Goal: Task Accomplishment & Management: Manage account settings

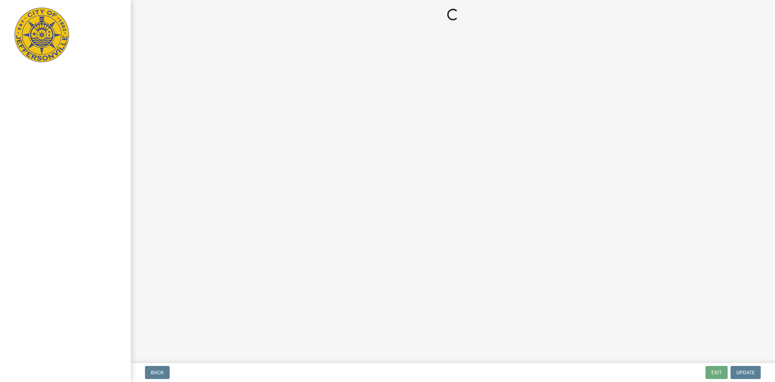
select select "3: 3"
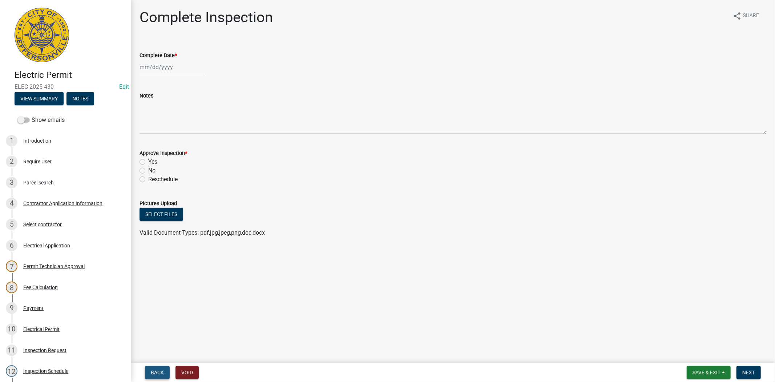
click at [166, 372] on button "Back" at bounding box center [157, 372] width 25 height 13
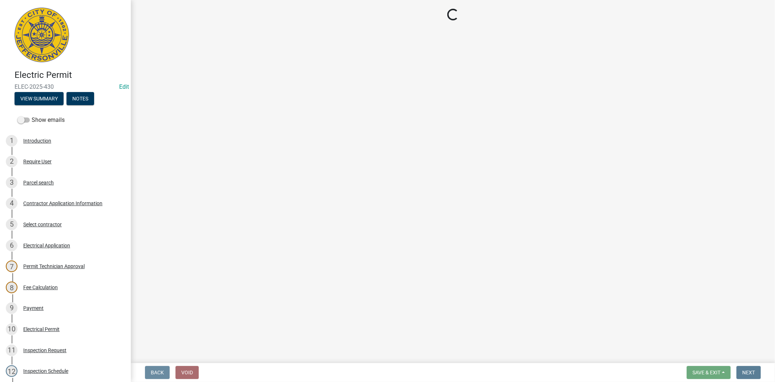
select select "7b0b9f25-f402-4148-9522-9b9b34b3e885"
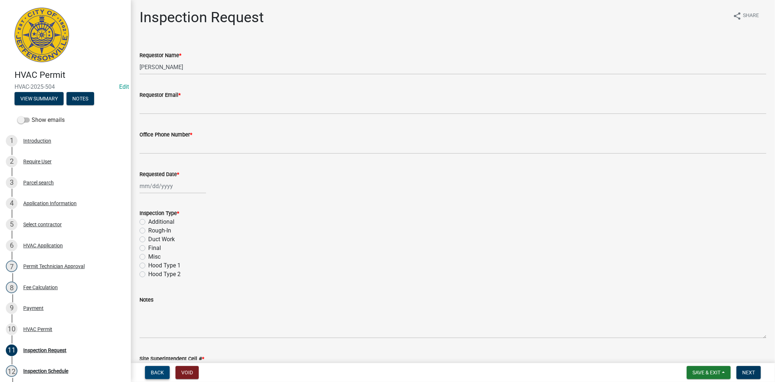
click at [155, 368] on button "Back" at bounding box center [157, 372] width 25 height 13
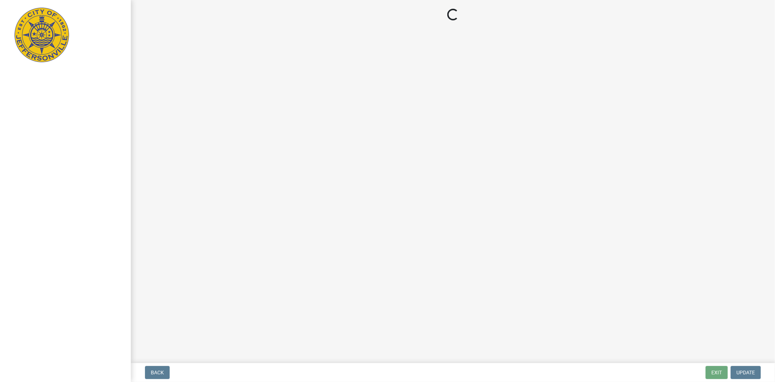
select select "3: 3"
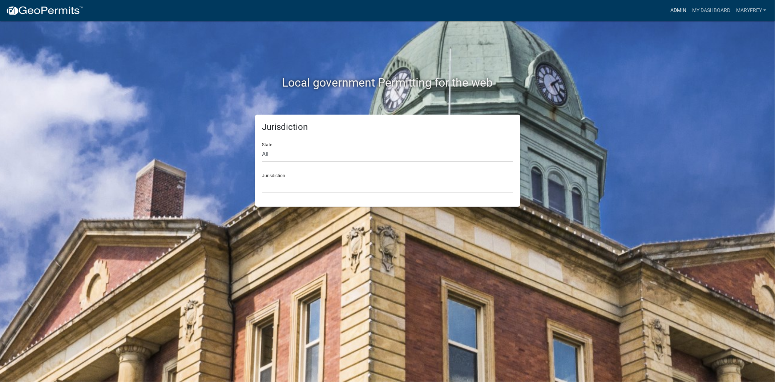
click at [679, 12] on link "Admin" at bounding box center [679, 11] width 22 height 14
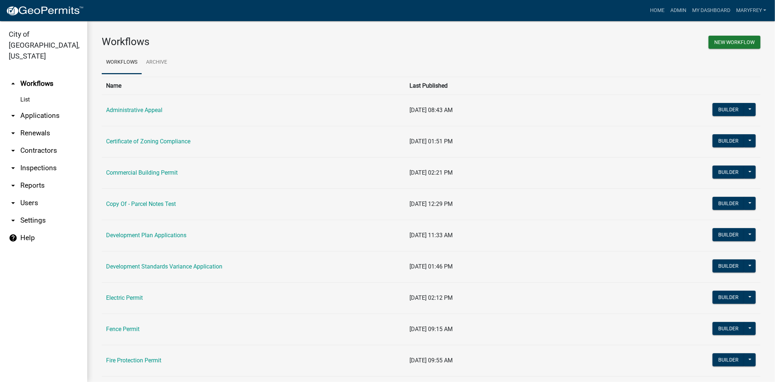
click at [44, 107] on link "arrow_drop_down Applications" at bounding box center [43, 115] width 87 height 17
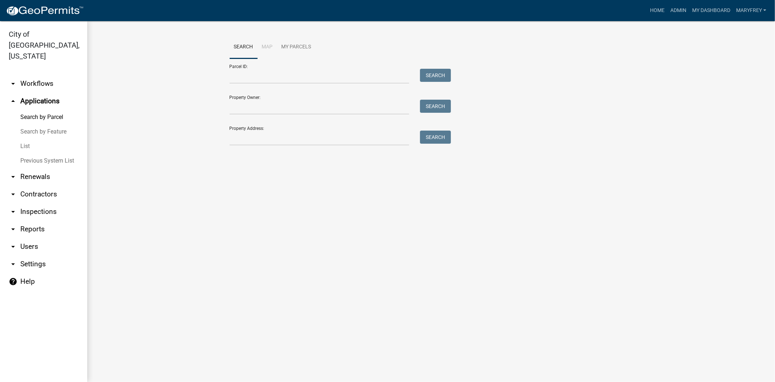
click at [38, 75] on link "arrow_drop_down Workflows" at bounding box center [43, 83] width 87 height 17
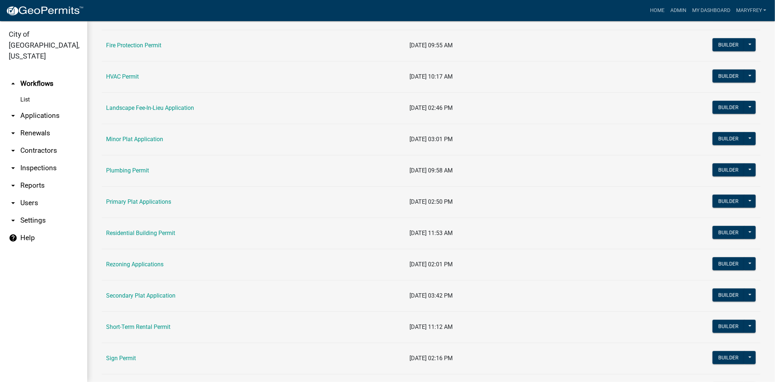
scroll to position [317, 0]
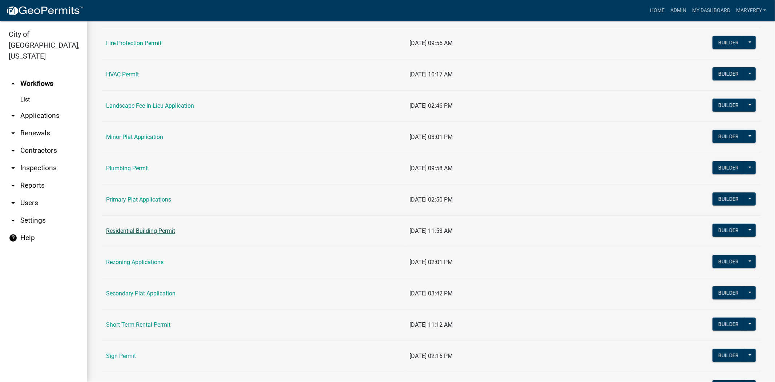
click at [145, 232] on link "Residential Building Permit" at bounding box center [140, 230] width 69 height 7
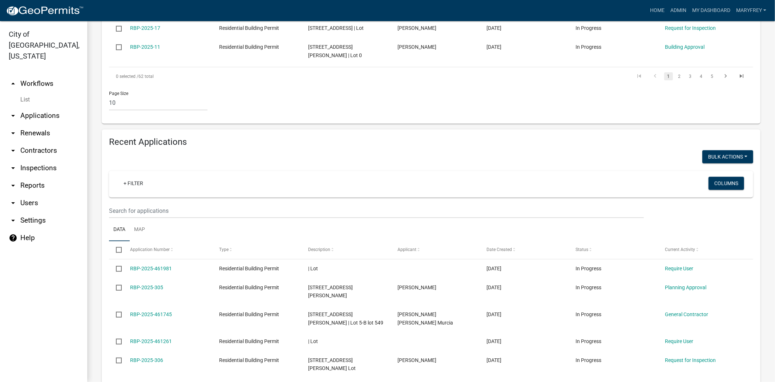
scroll to position [423, 0]
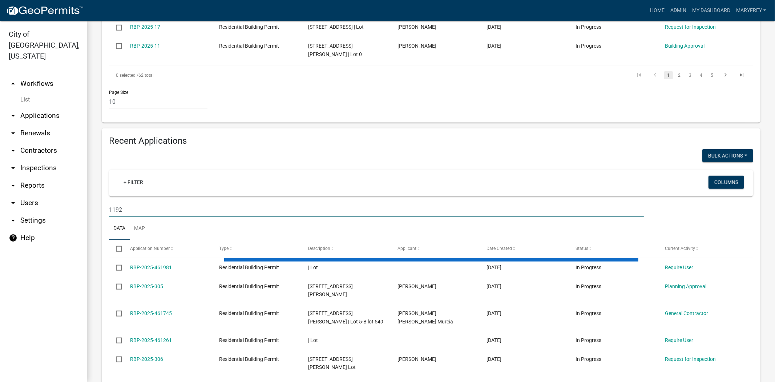
scroll to position [395, 0]
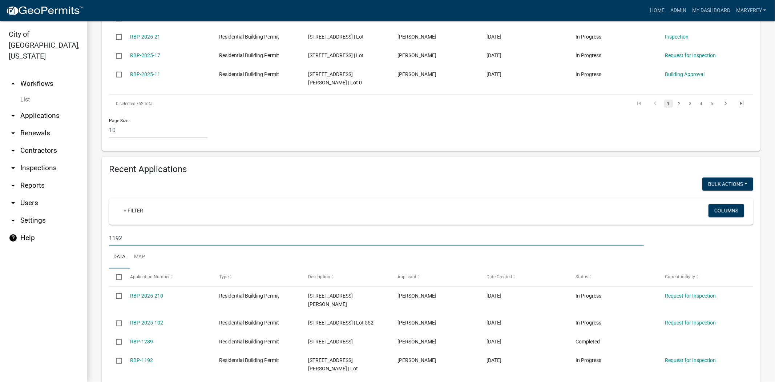
drag, startPoint x: 127, startPoint y: 197, endPoint x: 89, endPoint y: 193, distance: 38.0
click at [89, 193] on div "Residential Building Permit Use this application to apply for a residential per…" at bounding box center [431, 32] width 688 height 812
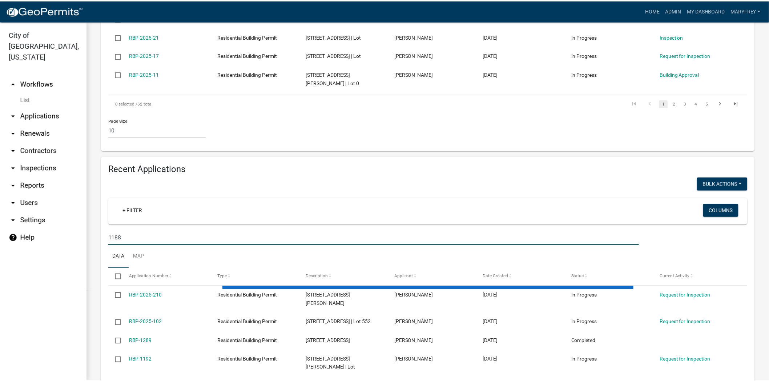
scroll to position [423, 0]
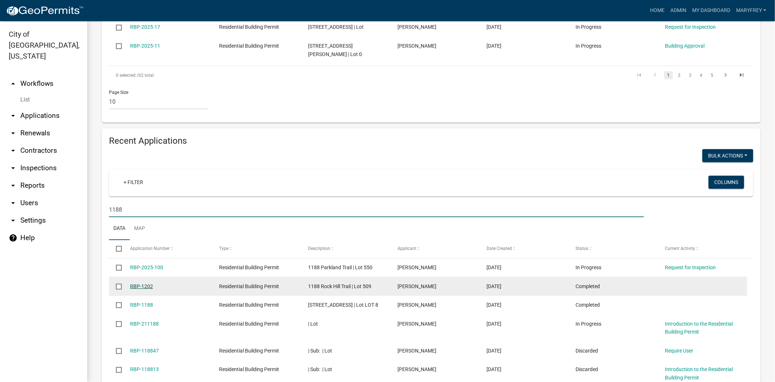
type input "1188"
click at [138, 283] on link "RBP-1202" at bounding box center [141, 286] width 23 height 6
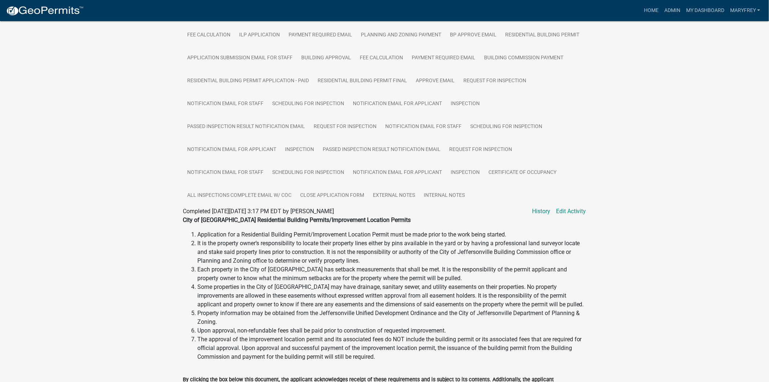
scroll to position [188, 0]
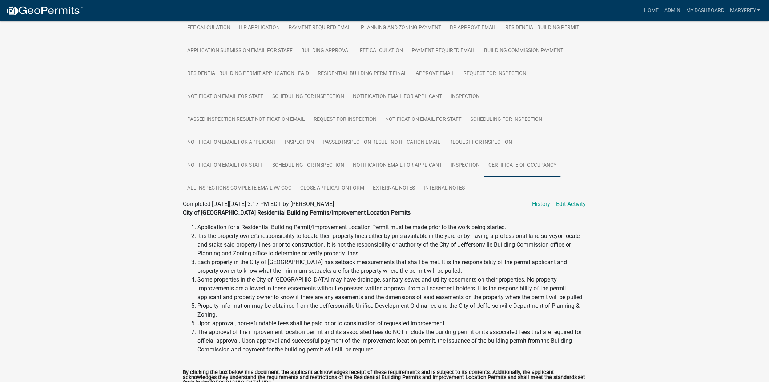
click at [507, 160] on link "Certificate of Occupancy" at bounding box center [522, 165] width 77 height 23
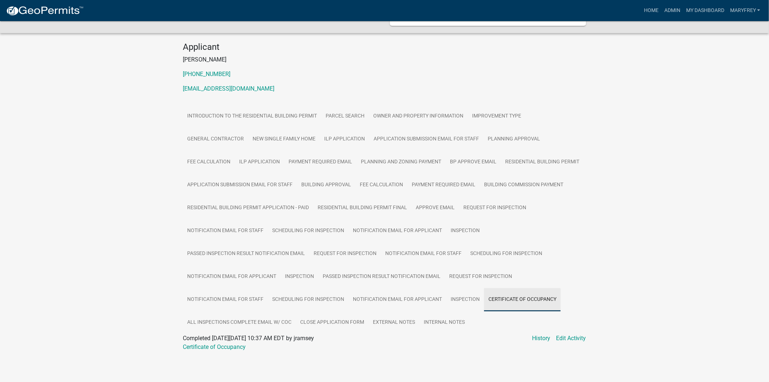
scroll to position [55, 0]
click at [222, 344] on link "Certificate of Occupancy" at bounding box center [214, 346] width 63 height 7
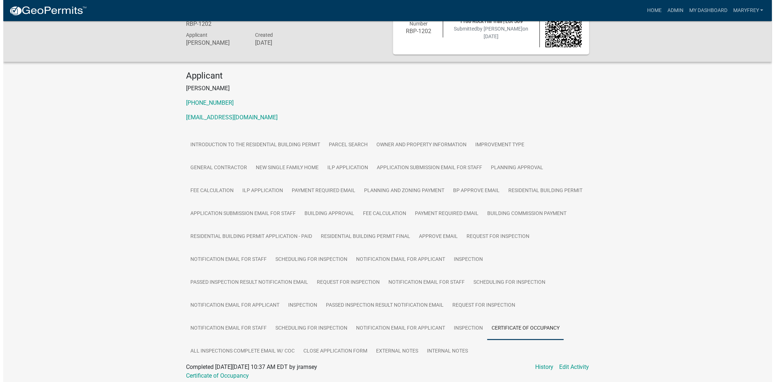
scroll to position [0, 0]
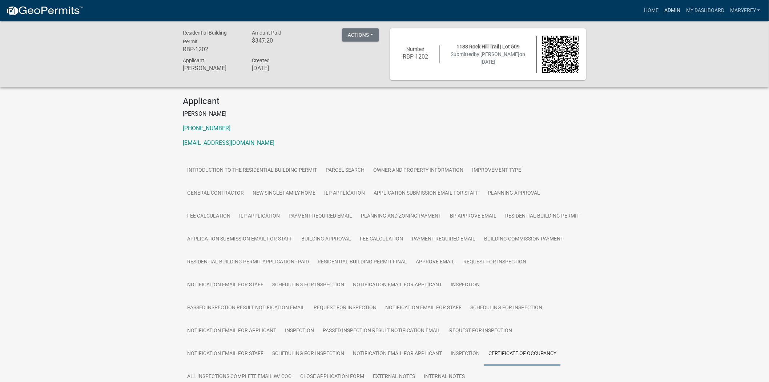
click at [674, 11] on link "Admin" at bounding box center [673, 11] width 22 height 14
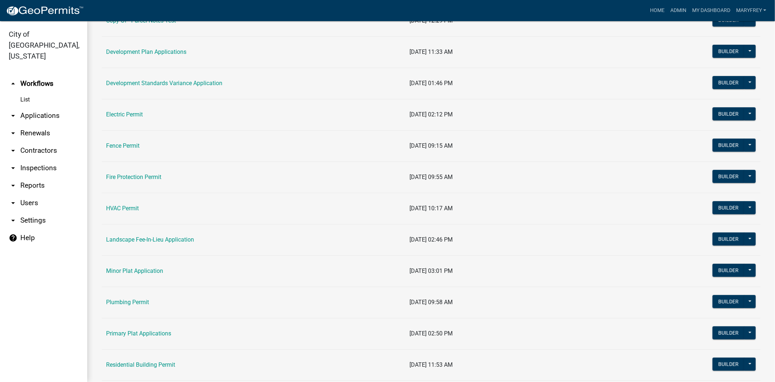
scroll to position [252, 0]
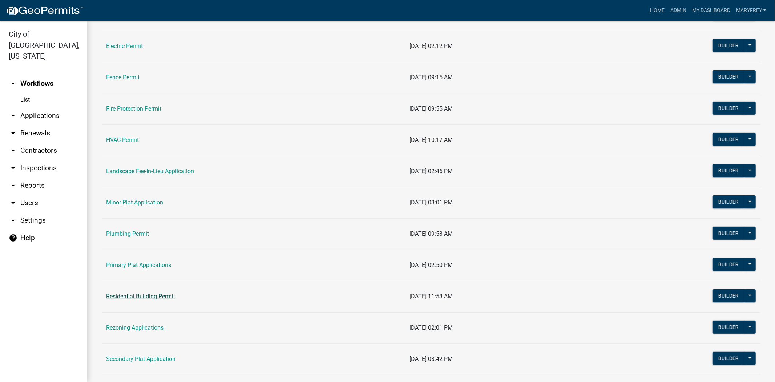
click at [128, 299] on link "Residential Building Permit" at bounding box center [140, 296] width 69 height 7
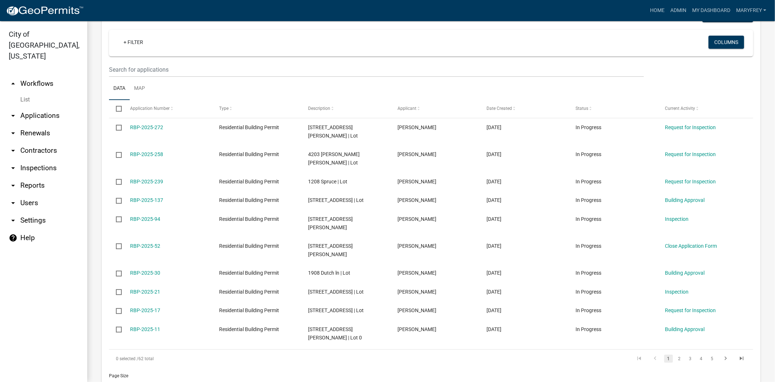
scroll to position [141, 0]
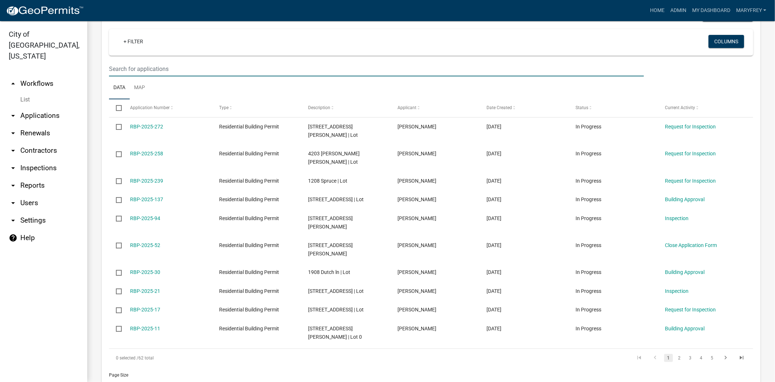
click at [116, 69] on input "text" at bounding box center [376, 68] width 535 height 15
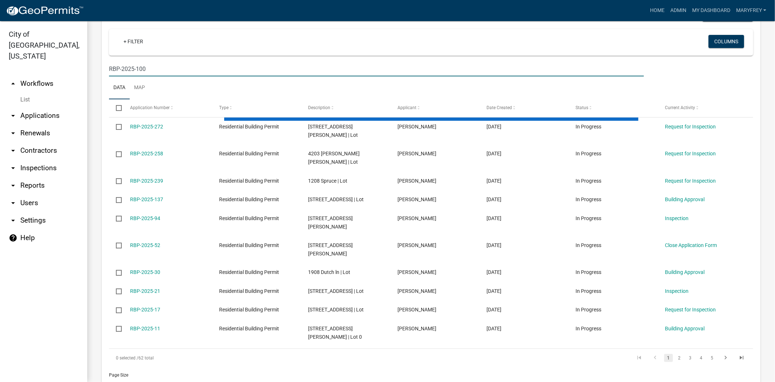
click at [169, 70] on input "RBP-2025-100" at bounding box center [376, 68] width 535 height 15
type input "RBP-2025-100"
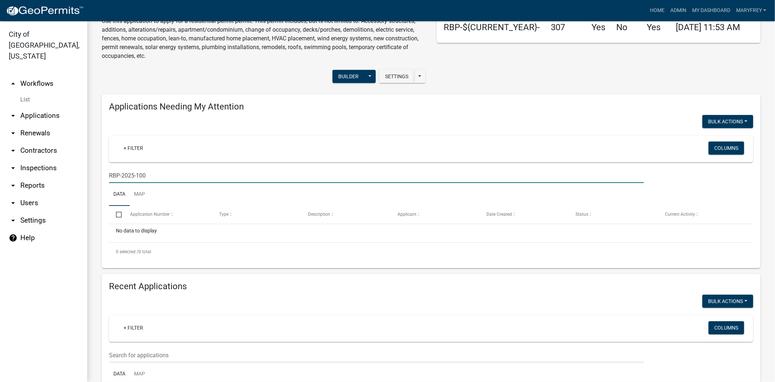
scroll to position [0, 0]
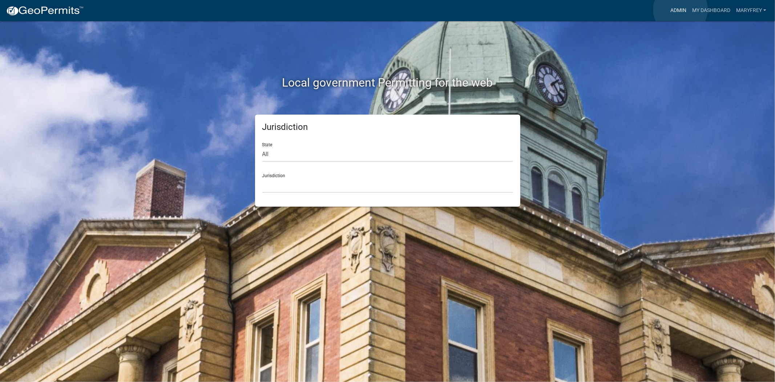
click at [681, 9] on link "Admin" at bounding box center [679, 11] width 22 height 14
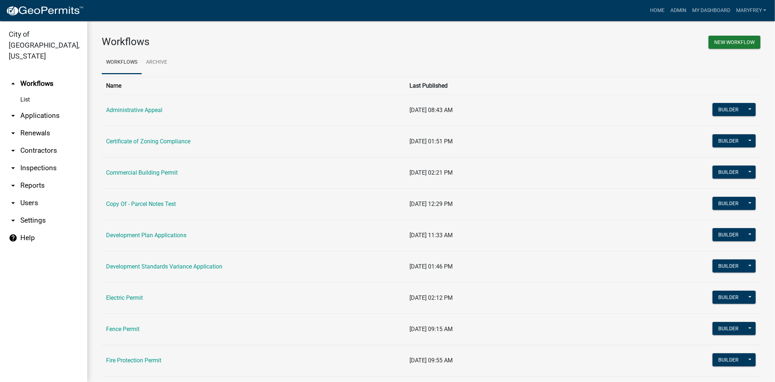
click at [38, 159] on link "arrow_drop_down Inspections" at bounding box center [43, 167] width 87 height 17
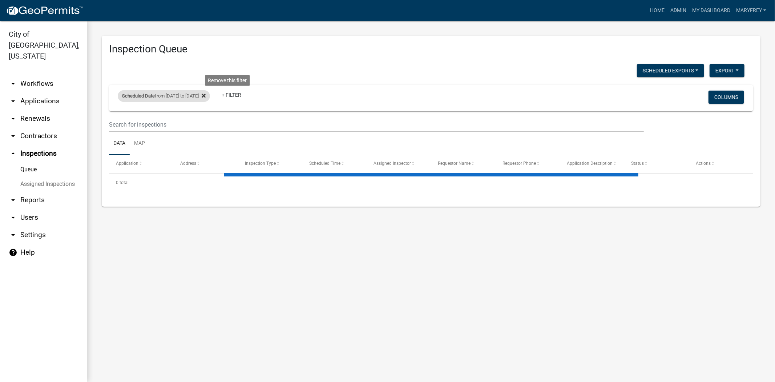
click at [206, 96] on fa-icon at bounding box center [202, 96] width 7 height 12
select select "3: 100"
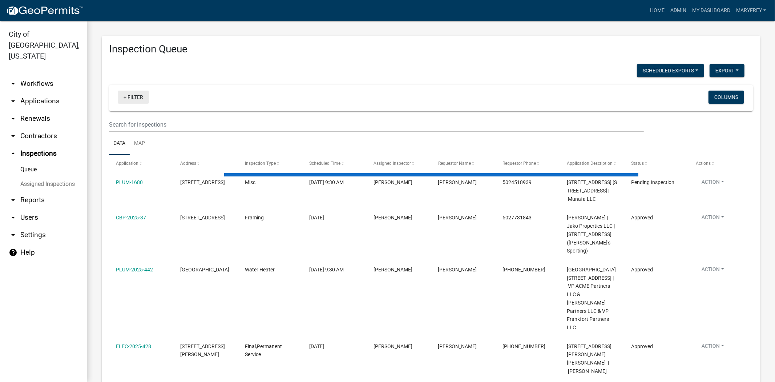
click at [125, 96] on link "+ Filter" at bounding box center [133, 97] width 31 height 13
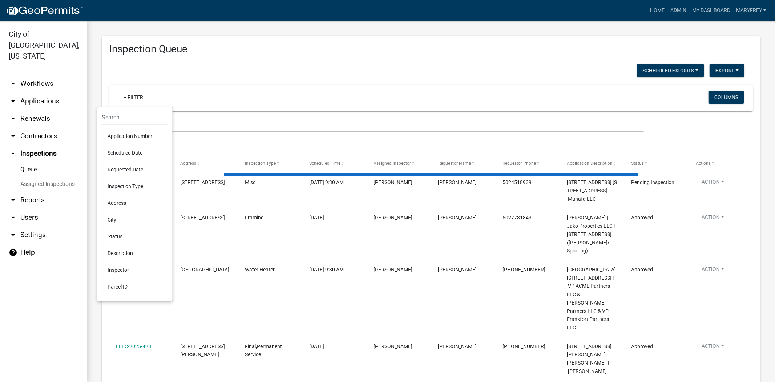
click at [119, 150] on li "Scheduled Date" at bounding box center [135, 152] width 67 height 17
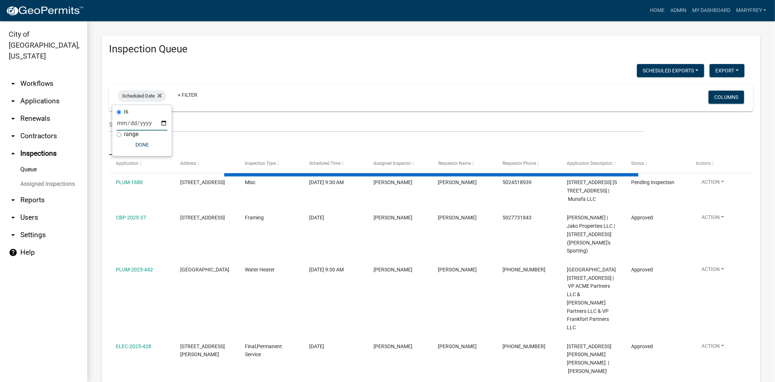
click at [165, 120] on input "date" at bounding box center [142, 123] width 51 height 15
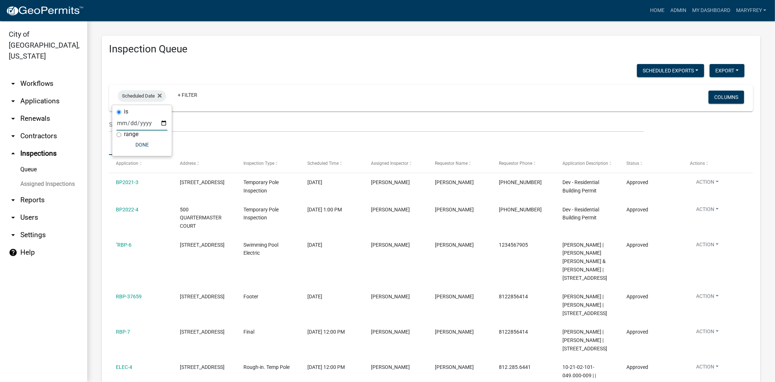
type input "2025-08-13"
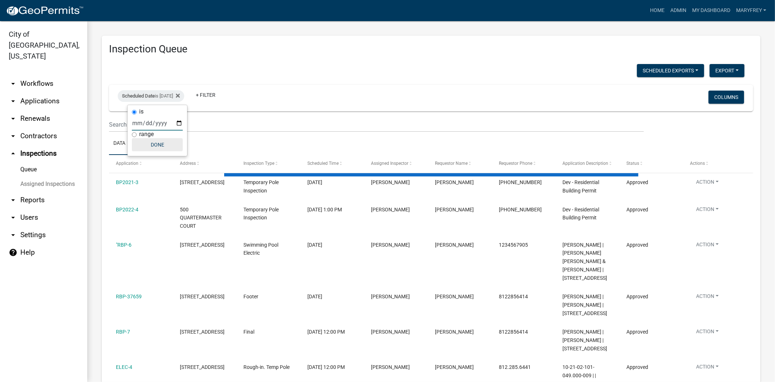
click at [157, 145] on button "Done" at bounding box center [157, 144] width 51 height 13
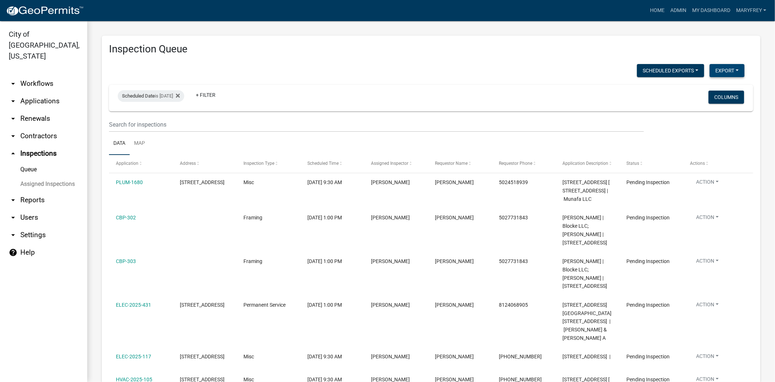
click at [731, 71] on button "Export" at bounding box center [727, 70] width 35 height 13
click at [704, 88] on button "Excel Format (.xlsx)" at bounding box center [711, 89] width 68 height 17
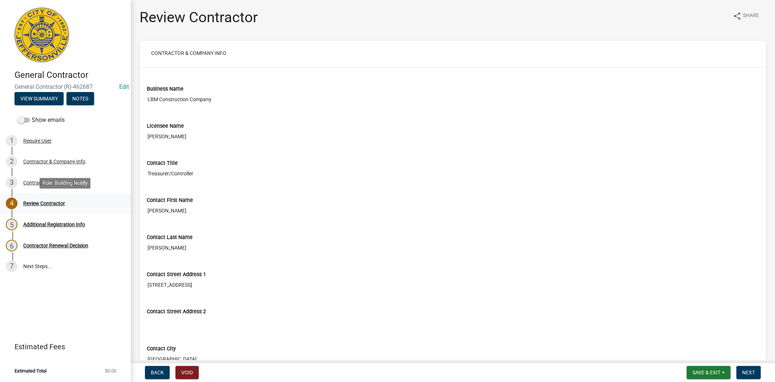
click at [50, 201] on div "Review Contractor" at bounding box center [44, 203] width 42 height 5
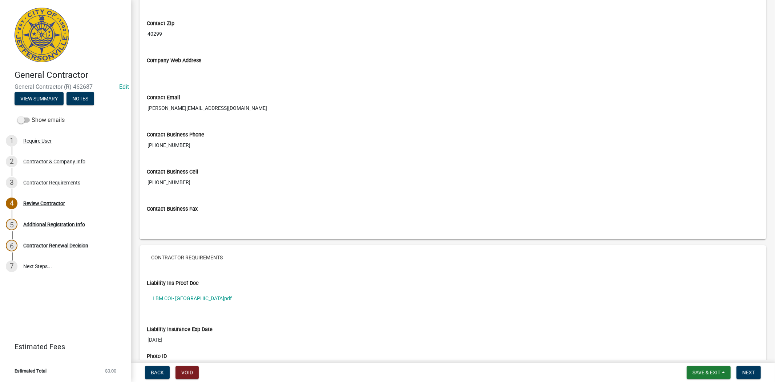
scroll to position [464, 0]
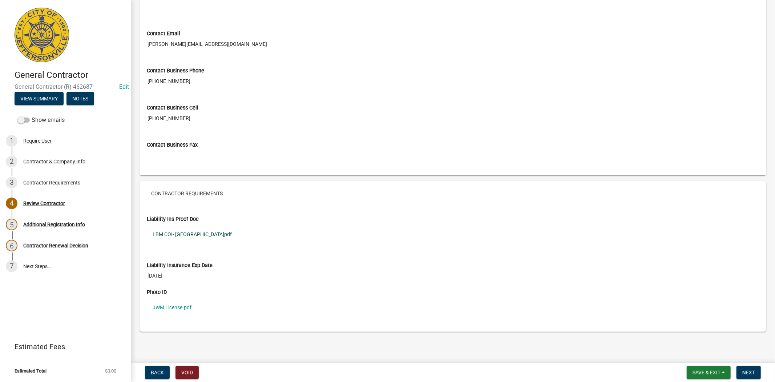
click at [172, 237] on link "LBM COI- [GEOGRAPHIC_DATA]pdf" at bounding box center [453, 234] width 613 height 17
click at [750, 369] on span "Next" at bounding box center [749, 372] width 13 height 6
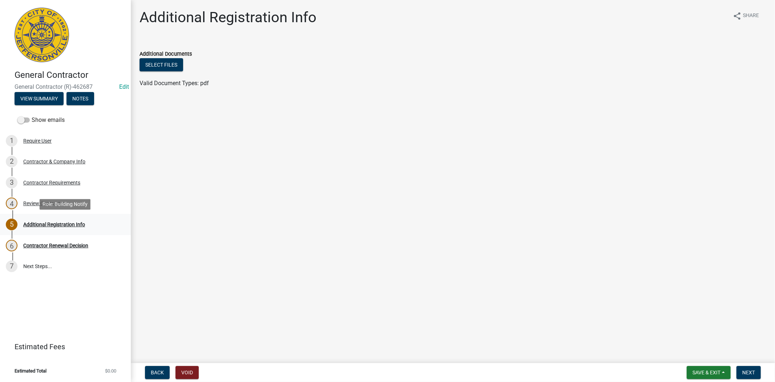
click at [62, 222] on div "Additional Registration Info" at bounding box center [54, 224] width 62 height 5
click at [746, 371] on button "Next" at bounding box center [749, 372] width 24 height 13
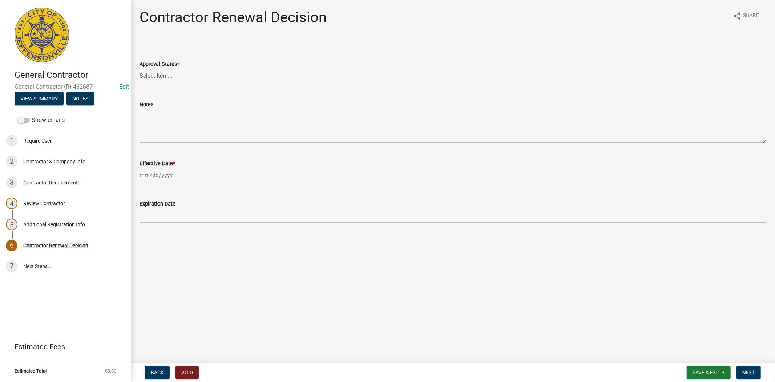
click at [193, 77] on select "Select Item... Approved Denied" at bounding box center [453, 75] width 627 height 15
click at [140, 68] on select "Select Item... Approved Denied" at bounding box center [453, 75] width 627 height 15
select select "30db8998-795d-4bbe-8e49-f1ade8865815"
click at [193, 180] on div at bounding box center [173, 175] width 67 height 15
select select "8"
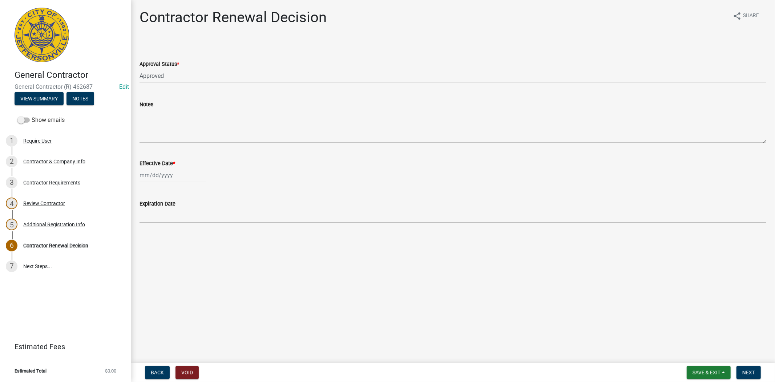
select select "2025"
click at [155, 234] on div "12" at bounding box center [159, 237] width 12 height 12
type input "[DATE]"
click at [490, 312] on main "Contractor Renewal Decision share Share Approval Status * Select Item... Approv…" at bounding box center [453, 180] width 645 height 360
click at [350, 263] on main "Contractor Renewal Decision share Share Approval Status * Select Item... Approv…" at bounding box center [453, 180] width 645 height 360
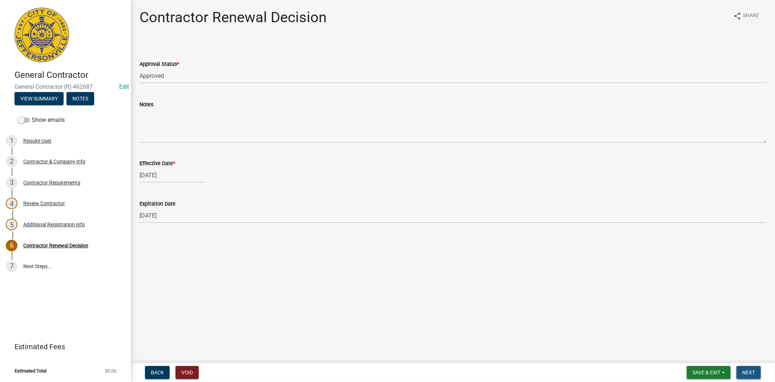
click at [744, 370] on span "Next" at bounding box center [749, 372] width 13 height 6
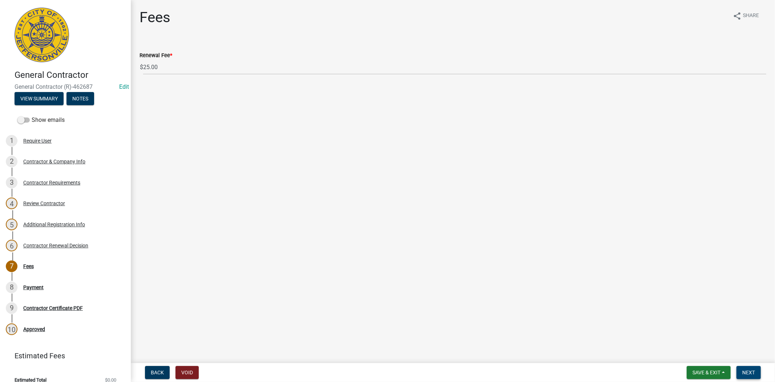
click at [743, 370] on span "Next" at bounding box center [749, 372] width 13 height 6
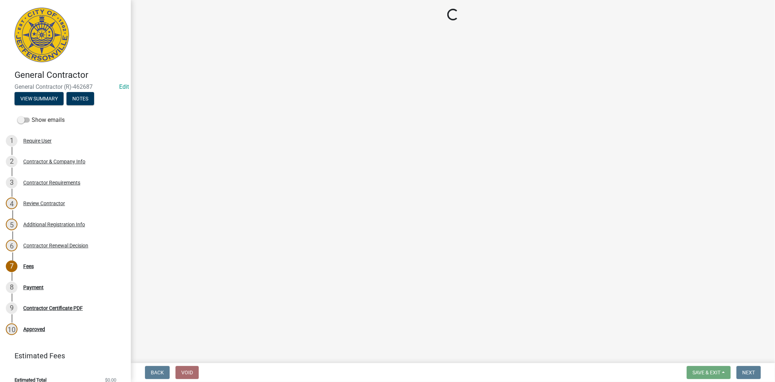
select select "3: 3"
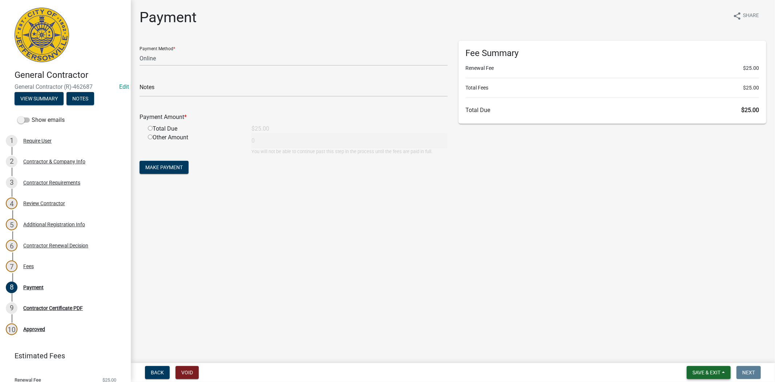
click at [714, 373] on span "Save & Exit" at bounding box center [707, 372] width 28 height 6
click at [704, 358] on button "Save & Exit" at bounding box center [702, 353] width 58 height 17
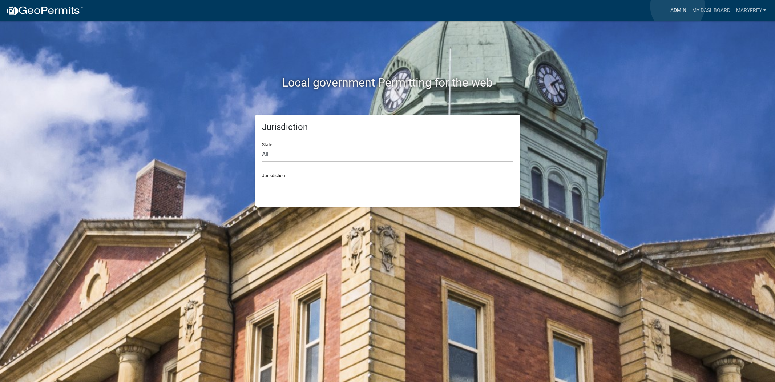
click at [678, 6] on link "Admin" at bounding box center [679, 11] width 22 height 14
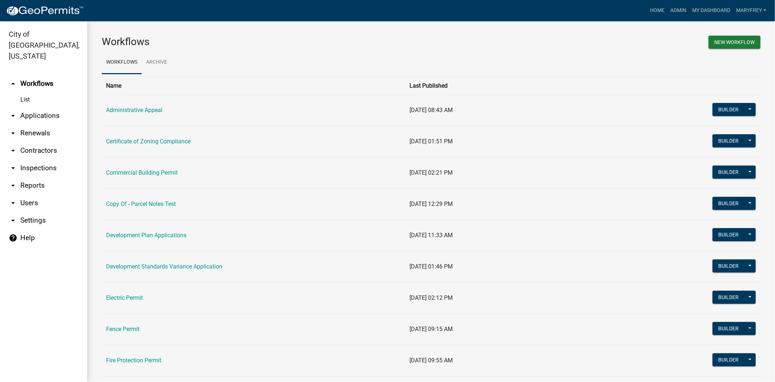
click at [39, 159] on link "arrow_drop_down Inspections" at bounding box center [43, 167] width 87 height 17
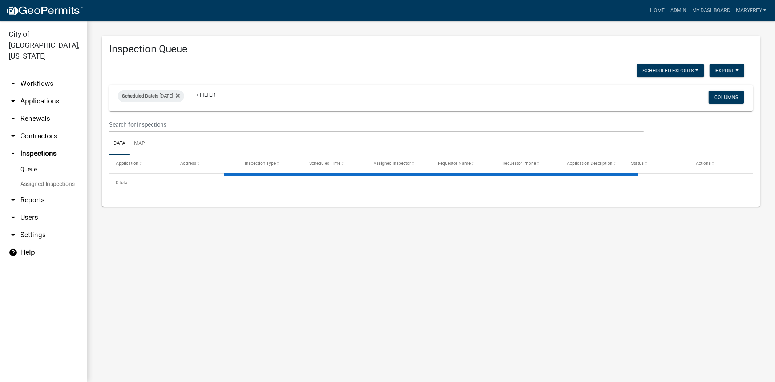
select select "3: 100"
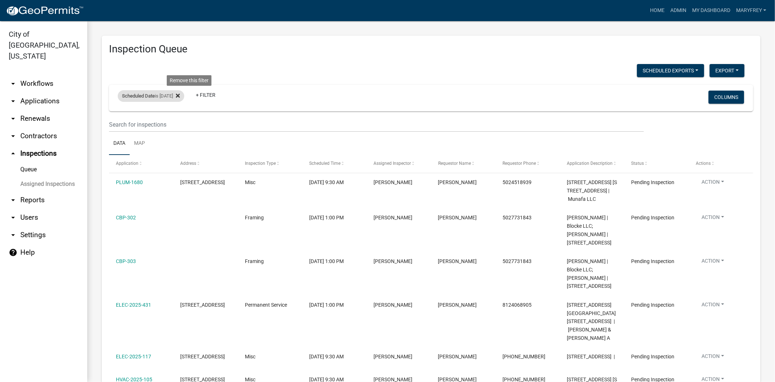
click at [180, 97] on icon at bounding box center [178, 96] width 4 height 6
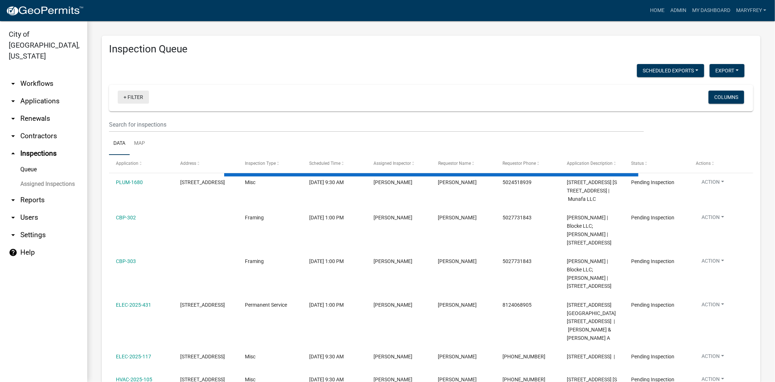
click at [125, 97] on link "+ Filter" at bounding box center [133, 97] width 31 height 13
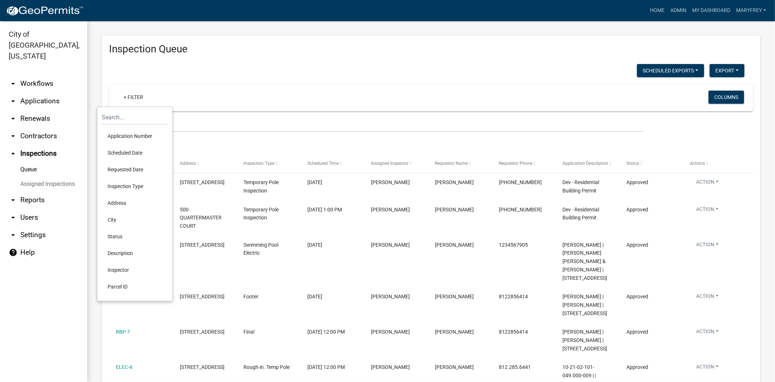
click at [122, 154] on li "Scheduled Date" at bounding box center [135, 152] width 67 height 17
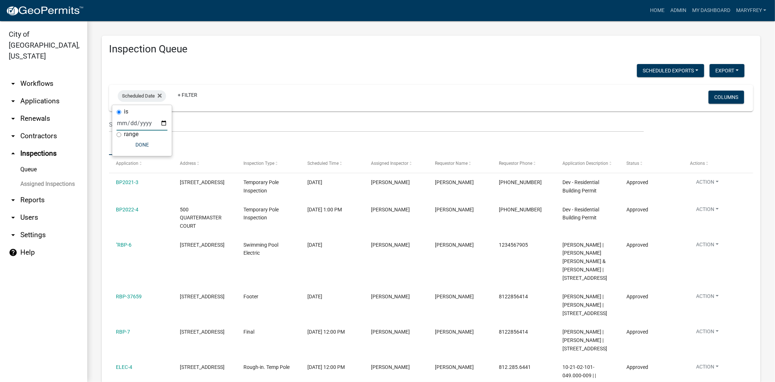
click at [161, 121] on input "date" at bounding box center [142, 123] width 51 height 15
type input "[DATE]"
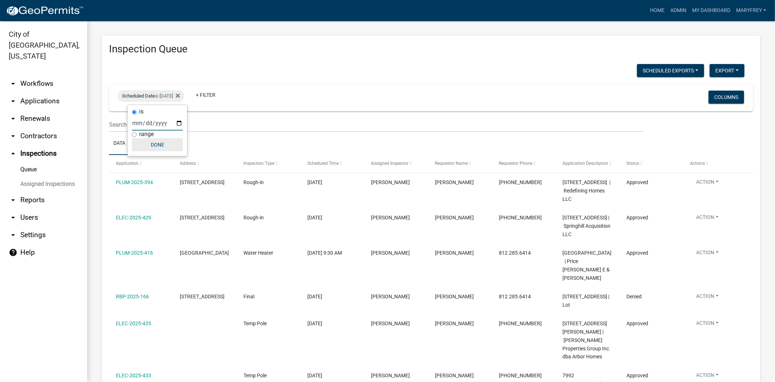
click at [154, 142] on button "Done" at bounding box center [157, 144] width 51 height 13
click at [726, 71] on button "Export" at bounding box center [727, 70] width 35 height 13
click at [711, 87] on button "Excel Format (.xlsx)" at bounding box center [711, 89] width 68 height 17
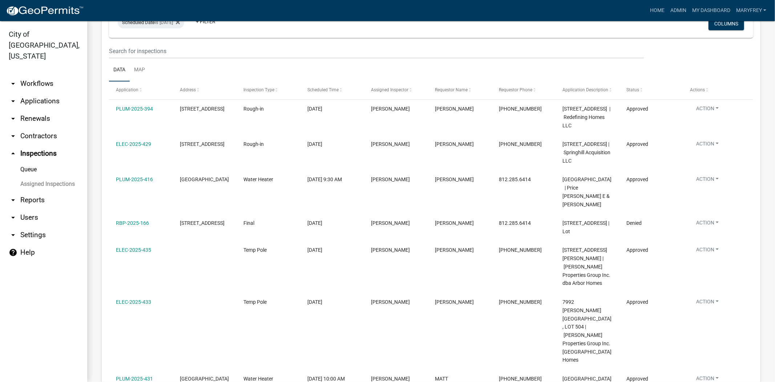
scroll to position [43, 0]
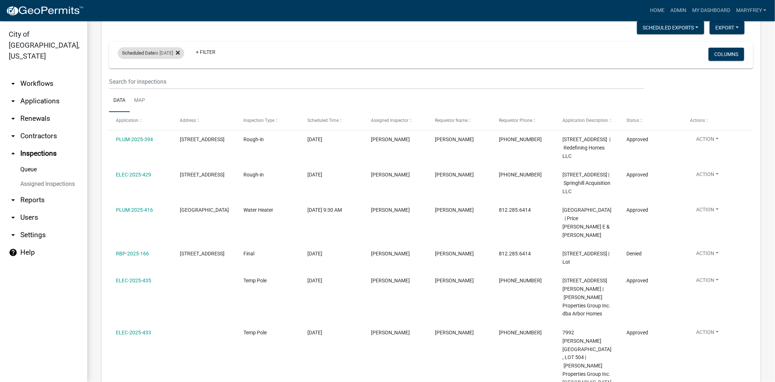
click at [180, 50] on icon at bounding box center [178, 53] width 4 height 6
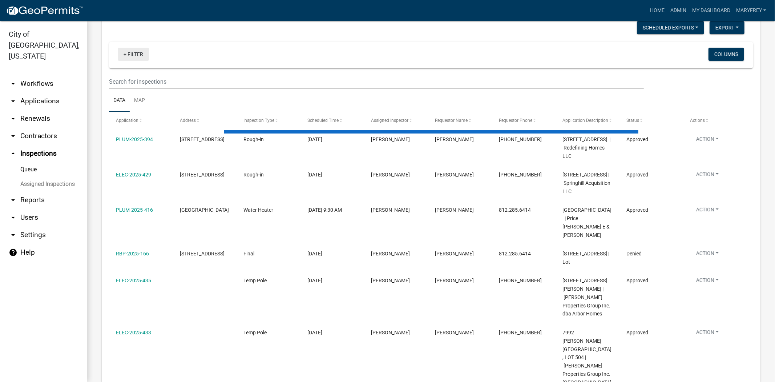
click at [125, 53] on link "+ Filter" at bounding box center [133, 54] width 31 height 13
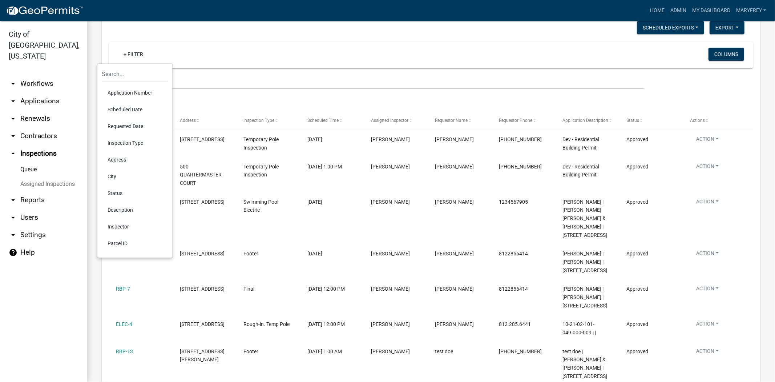
click at [126, 105] on li "Scheduled Date" at bounding box center [135, 109] width 67 height 17
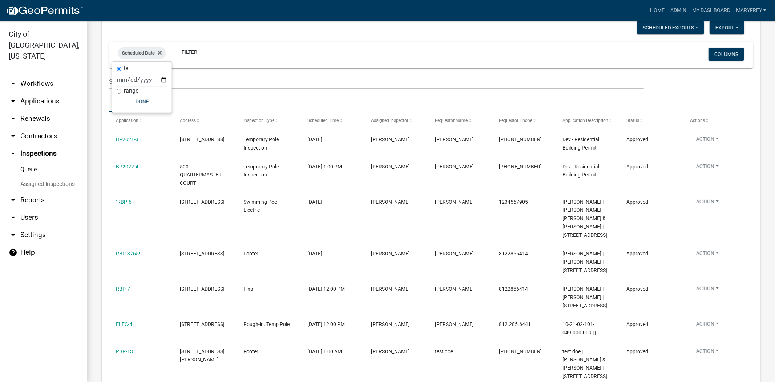
click at [162, 78] on input "date" at bounding box center [142, 79] width 51 height 15
type input "[DATE]"
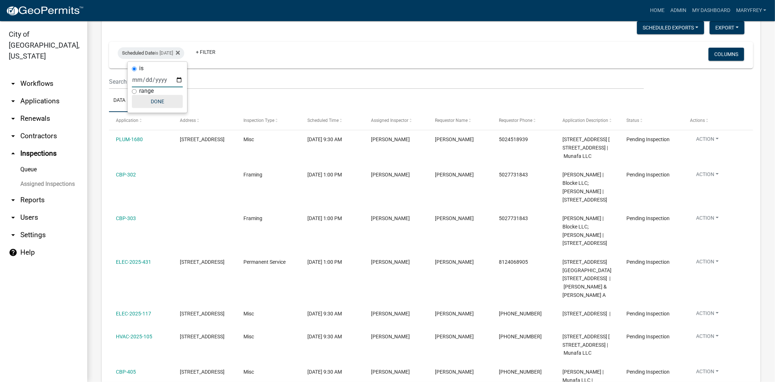
click at [156, 99] on button "Done" at bounding box center [157, 101] width 51 height 13
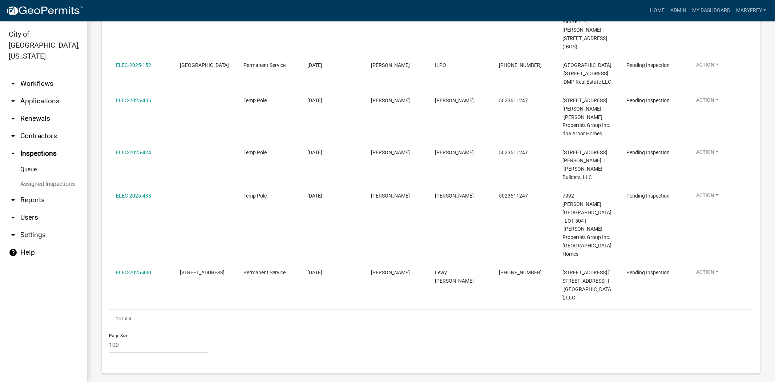
scroll to position [482, 0]
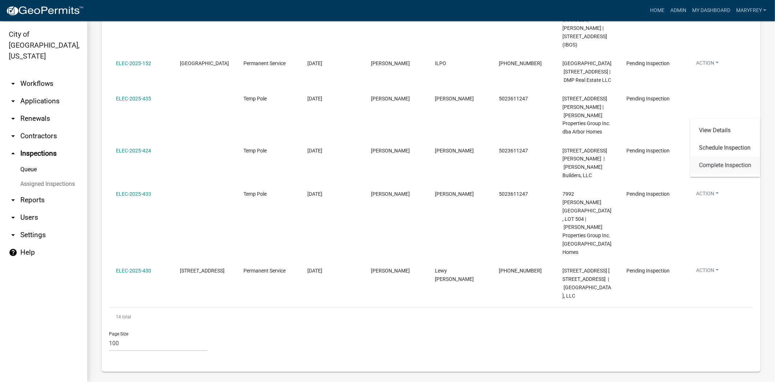
click at [715, 164] on link "Complete Inspection" at bounding box center [726, 164] width 70 height 17
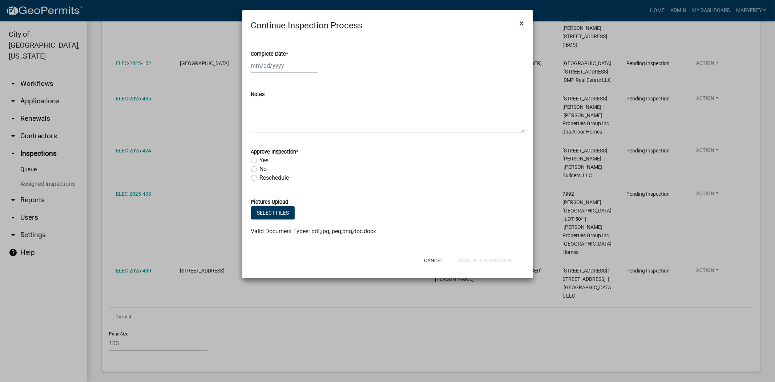
click at [524, 21] on span "×" at bounding box center [522, 23] width 5 height 10
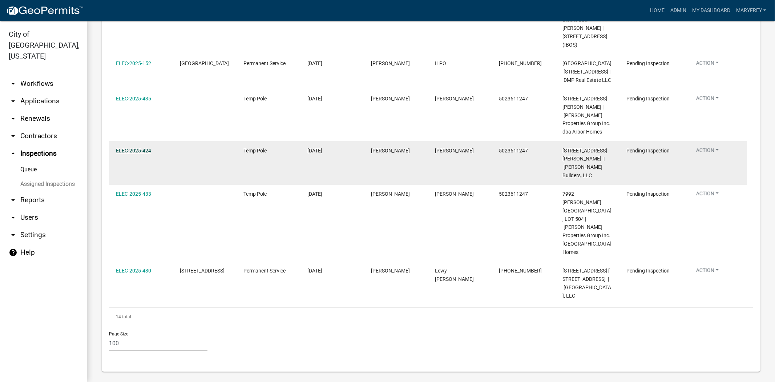
click at [132, 153] on link "ELEC-2025-424" at bounding box center [133, 151] width 35 height 6
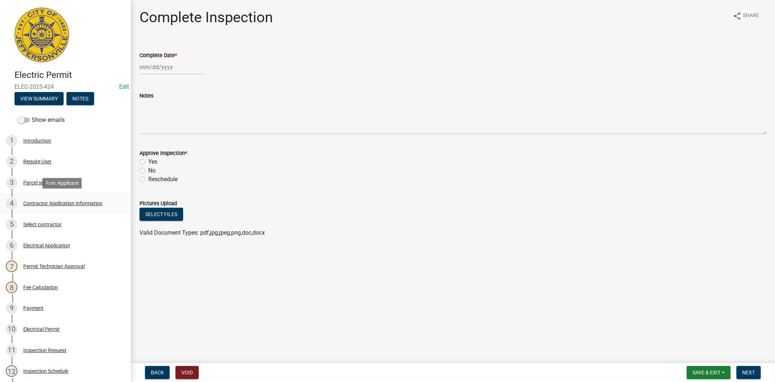
click at [53, 204] on div "Contractor Application Information" at bounding box center [62, 203] width 79 height 5
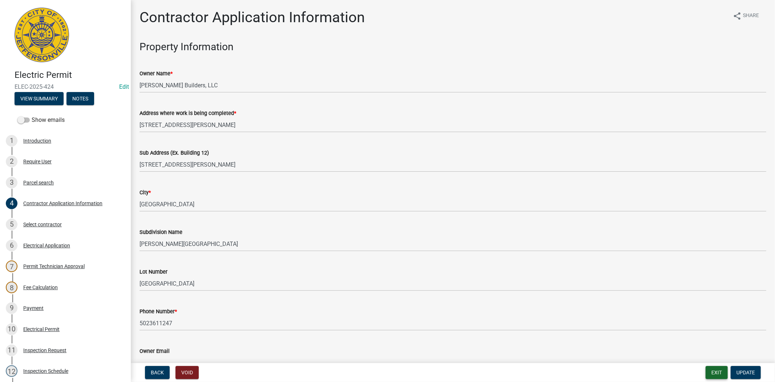
click at [711, 373] on button "Exit" at bounding box center [717, 372] width 22 height 13
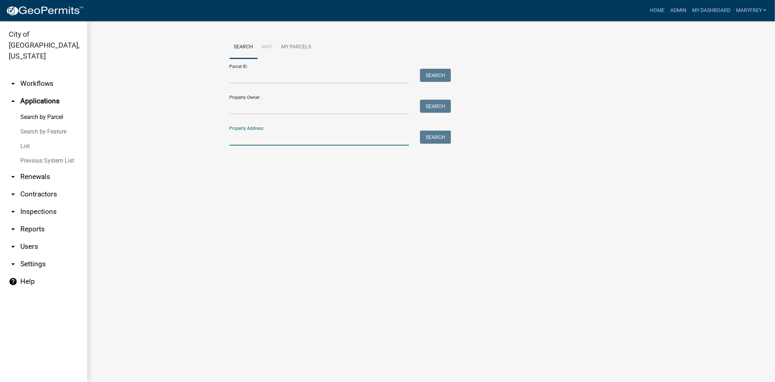
click at [256, 141] on input "Property Address:" at bounding box center [320, 138] width 180 height 15
click at [45, 75] on link "arrow_drop_down Workflows" at bounding box center [43, 83] width 87 height 17
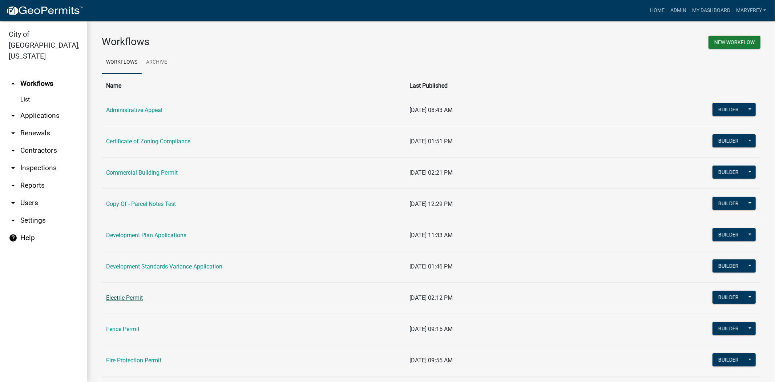
click at [117, 298] on link "Electric Permit" at bounding box center [124, 297] width 37 height 7
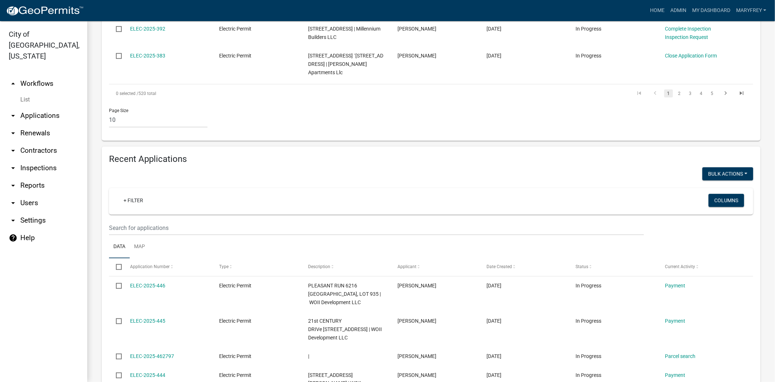
scroll to position [594, 0]
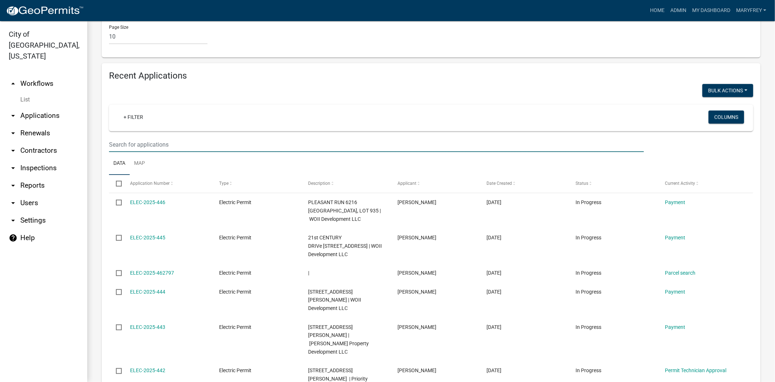
click at [142, 137] on input "text" at bounding box center [376, 144] width 535 height 15
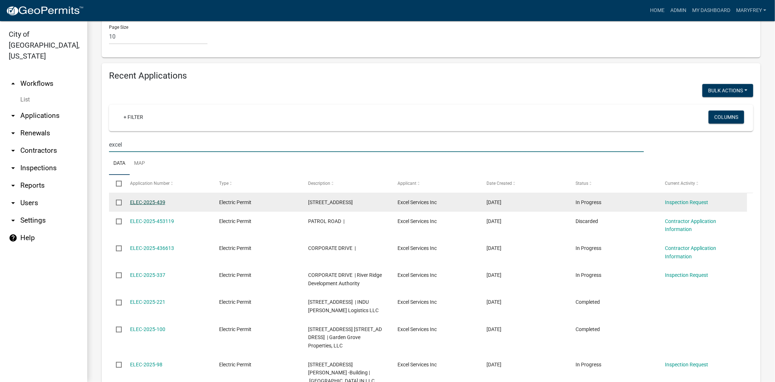
type input "excel"
click at [150, 199] on link "ELEC-2025-439" at bounding box center [147, 202] width 35 height 6
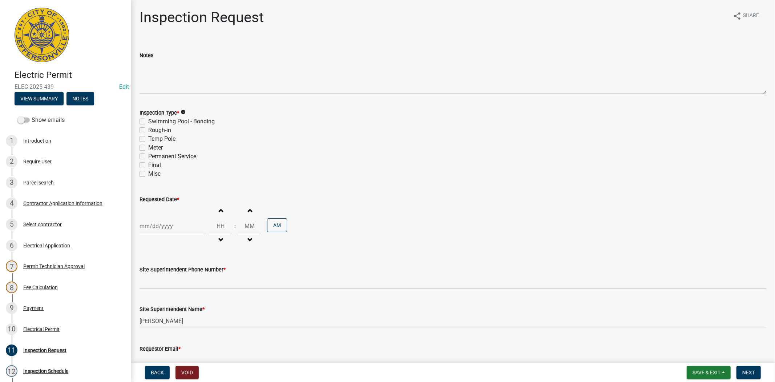
click at [148, 139] on label "Temp Pole" at bounding box center [161, 139] width 27 height 9
click at [148, 139] on input "Temp Pole" at bounding box center [150, 137] width 5 height 5
checkbox input "true"
checkbox input "false"
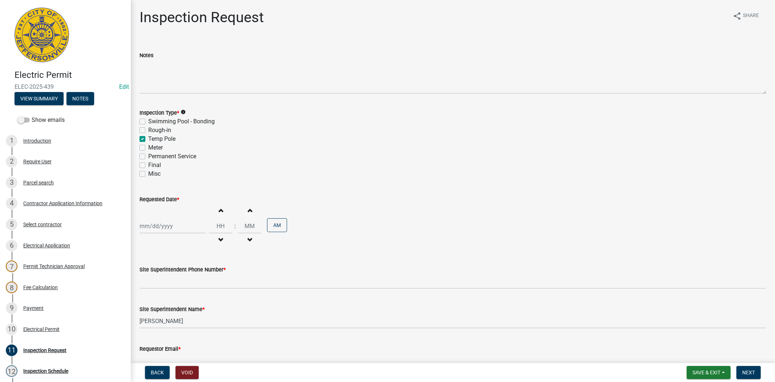
checkbox input "true"
checkbox input "false"
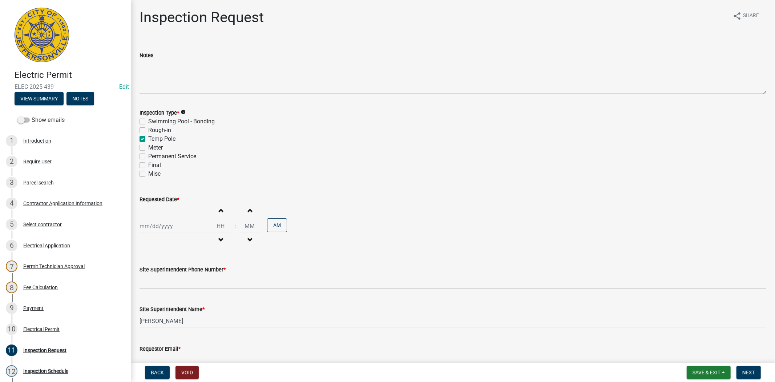
click at [148, 139] on label "Temp Pole" at bounding box center [161, 139] width 27 height 9
click at [148, 139] on input "Temp Pole" at bounding box center [150, 137] width 5 height 5
checkbox input "false"
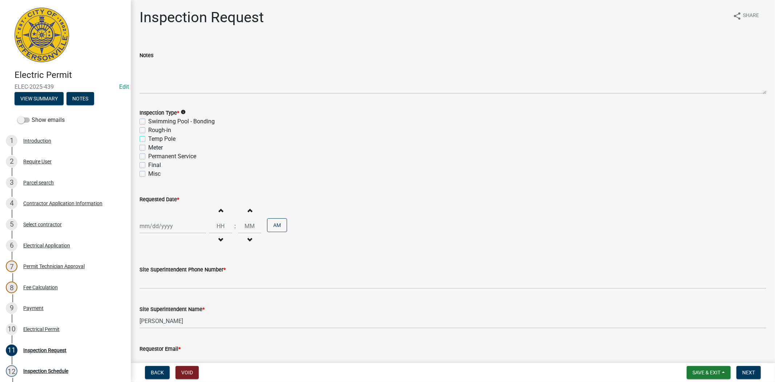
checkbox input "false"
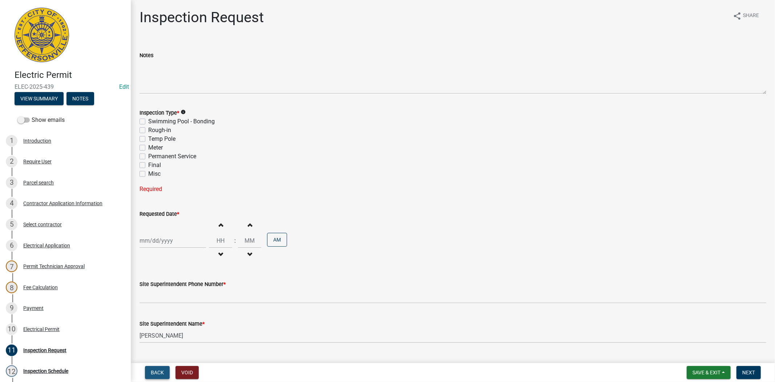
click at [157, 372] on span "Back" at bounding box center [157, 372] width 13 height 6
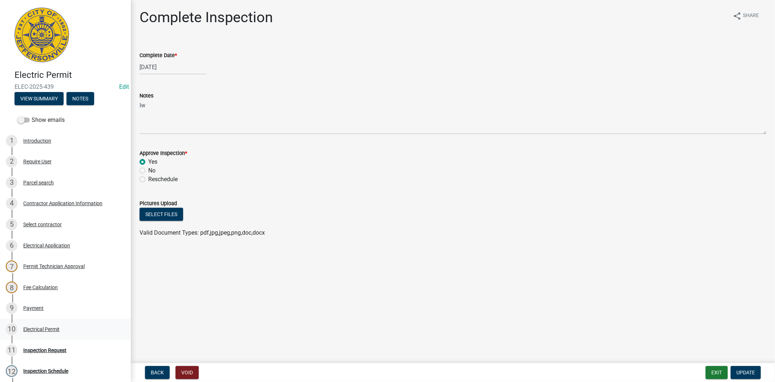
click at [50, 329] on div "Electrical Permit" at bounding box center [41, 328] width 36 height 5
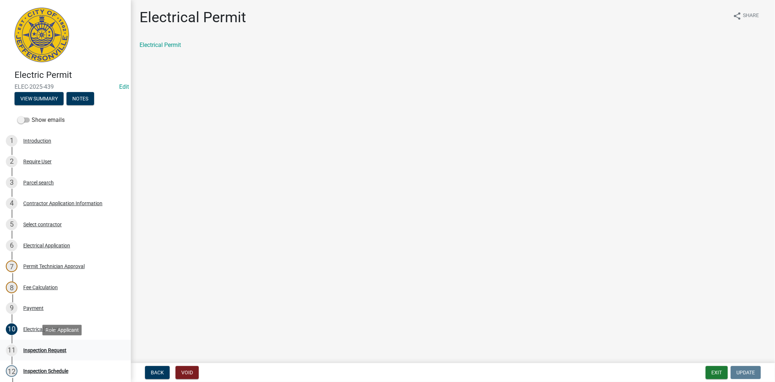
click at [51, 348] on div "Inspection Request" at bounding box center [44, 350] width 43 height 5
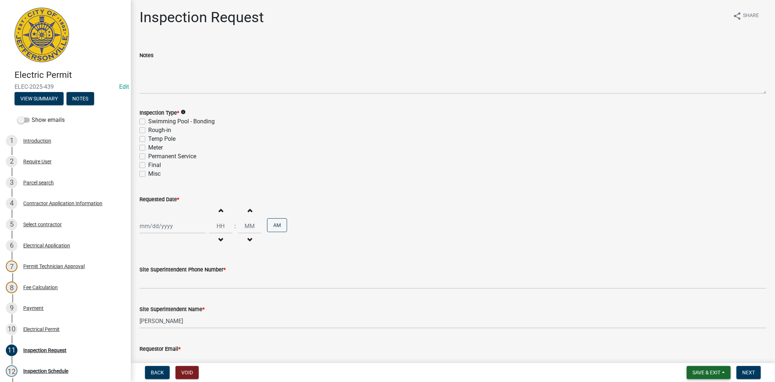
click at [717, 373] on span "Save & Exit" at bounding box center [707, 372] width 28 height 6
click at [710, 354] on button "Save & Exit" at bounding box center [702, 353] width 58 height 17
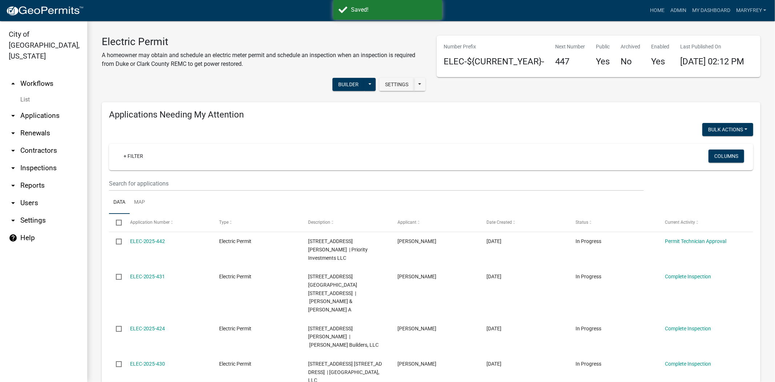
click at [37, 75] on link "arrow_drop_up Workflows" at bounding box center [43, 83] width 87 height 17
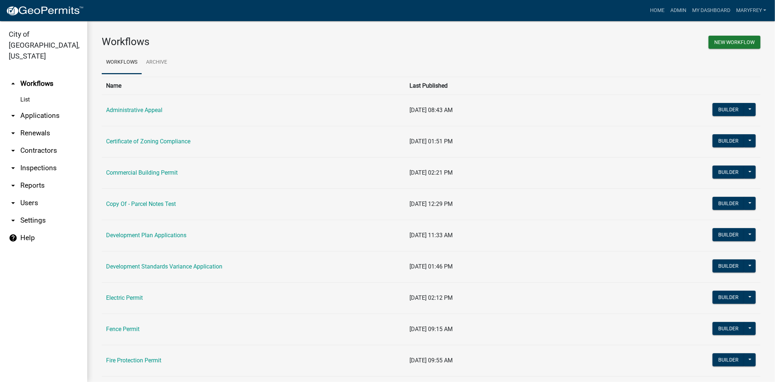
click at [49, 107] on link "arrow_drop_down Applications" at bounding box center [43, 115] width 87 height 17
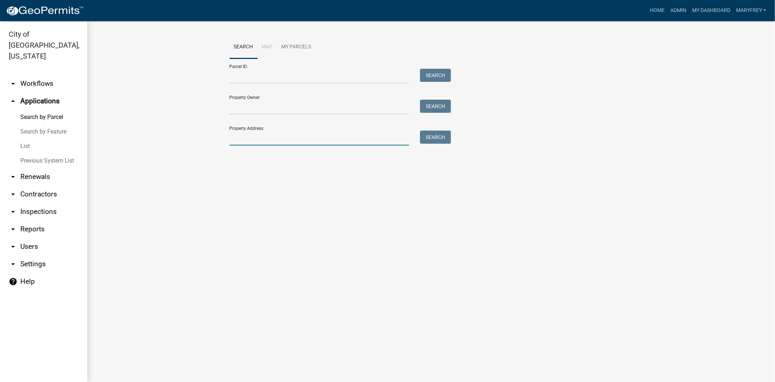
click at [237, 142] on input "Property Address:" at bounding box center [320, 138] width 180 height 15
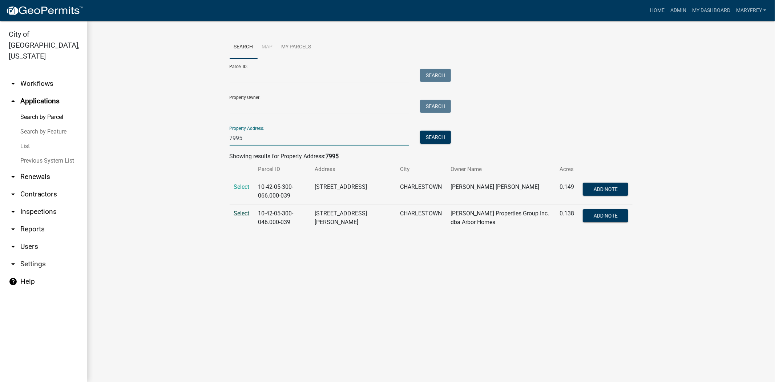
type input "7995"
click at [246, 214] on span "Select" at bounding box center [242, 213] width 16 height 7
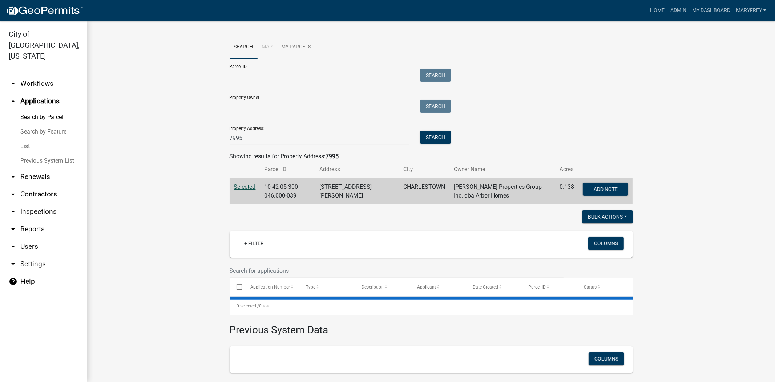
click at [246, 214] on div at bounding box center [327, 217] width 207 height 15
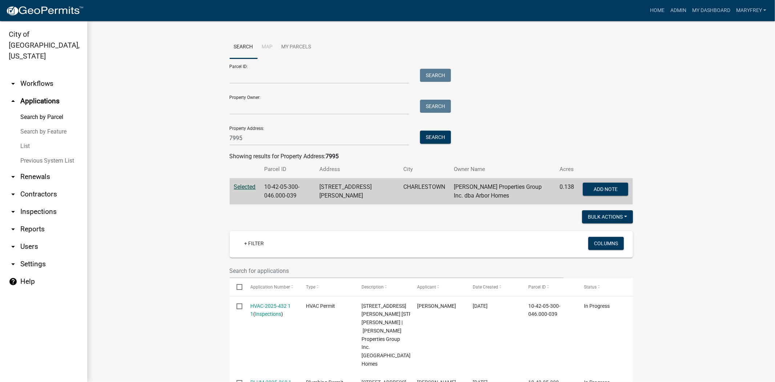
click at [30, 75] on link "arrow_drop_down Workflows" at bounding box center [43, 83] width 87 height 17
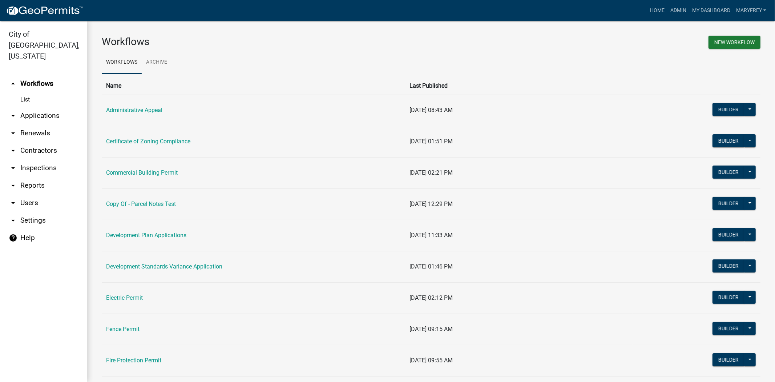
click at [35, 160] on link "arrow_drop_down Inspections" at bounding box center [43, 167] width 87 height 17
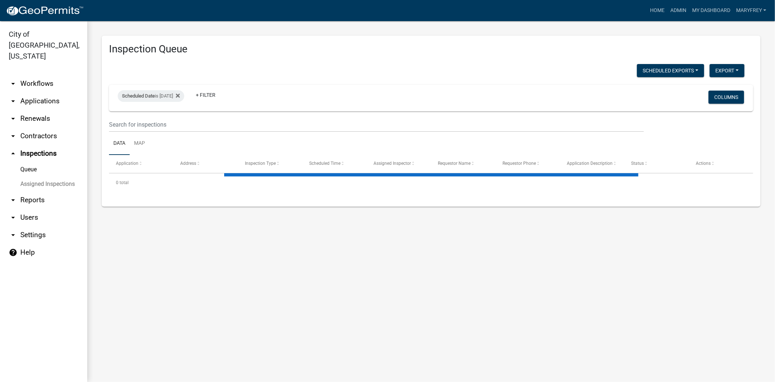
select select "3: 100"
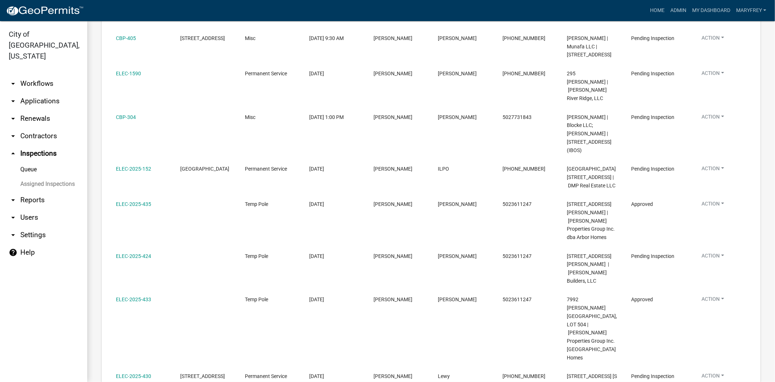
scroll to position [380, 0]
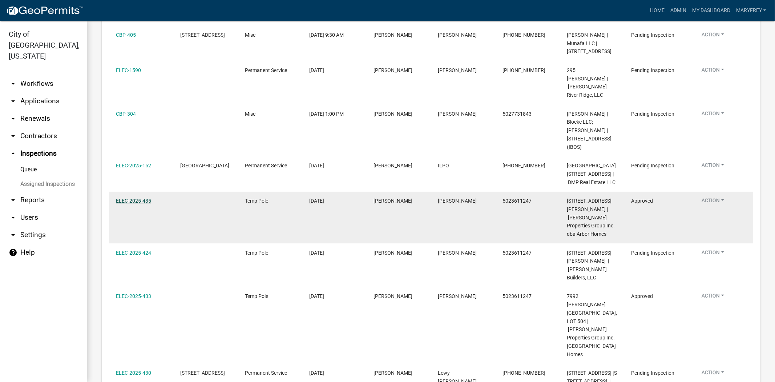
click at [135, 204] on link "ELEC-2025-435" at bounding box center [133, 201] width 35 height 6
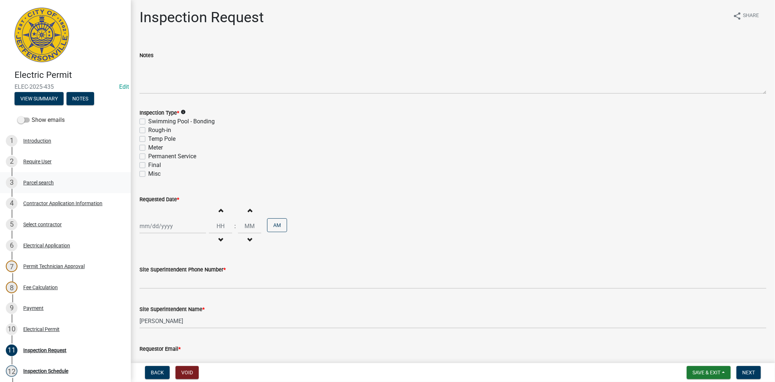
click at [41, 178] on div "3 Parcel search" at bounding box center [62, 183] width 113 height 12
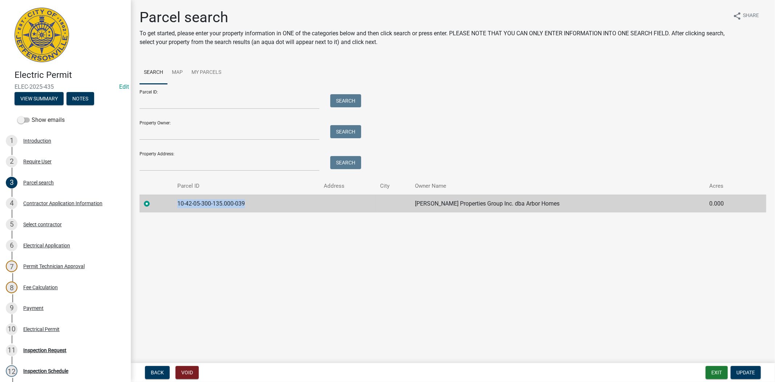
drag, startPoint x: 260, startPoint y: 202, endPoint x: 178, endPoint y: 208, distance: 81.7
click at [178, 208] on td "10-42-05-300-135.000-039" at bounding box center [246, 203] width 147 height 18
copy td "10-42-05-300-135.000-039"
click at [716, 371] on button "Exit" at bounding box center [717, 372] width 22 height 13
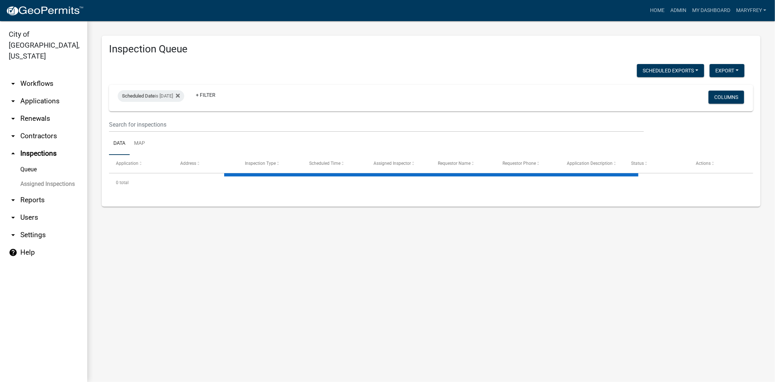
select select "3: 100"
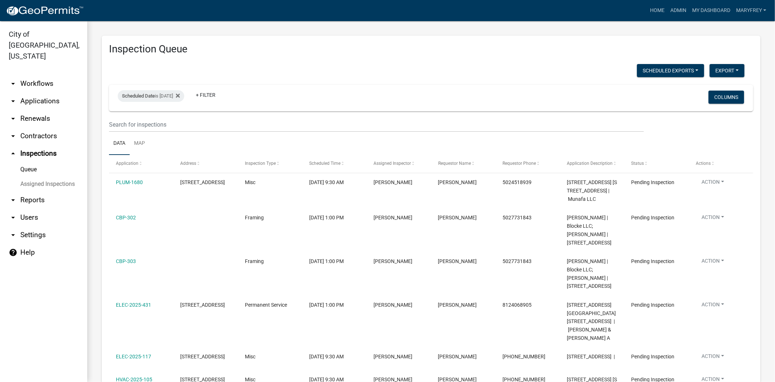
click at [53, 92] on link "arrow_drop_down Applications" at bounding box center [43, 100] width 87 height 17
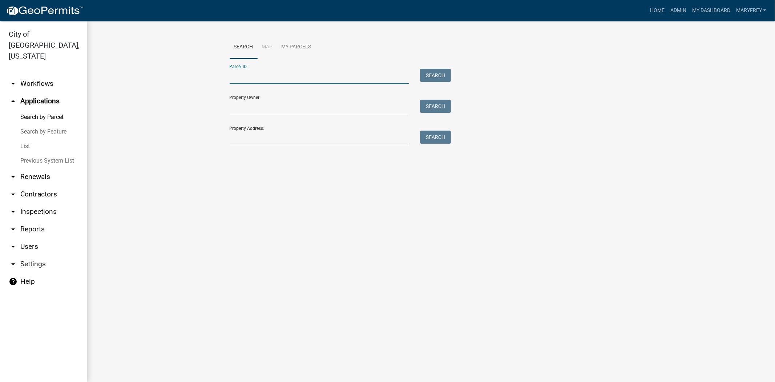
paste input "10-42-05-300-135.000-039"
type input "10-42-05-300-135.000-039"
drag, startPoint x: 439, startPoint y: 64, endPoint x: 437, endPoint y: 76, distance: 12.2
click at [438, 69] on div "Parcel ID: 10-42-05-300-135.000-039 Search" at bounding box center [339, 71] width 218 height 25
click at [436, 76] on button "Search" at bounding box center [435, 75] width 31 height 13
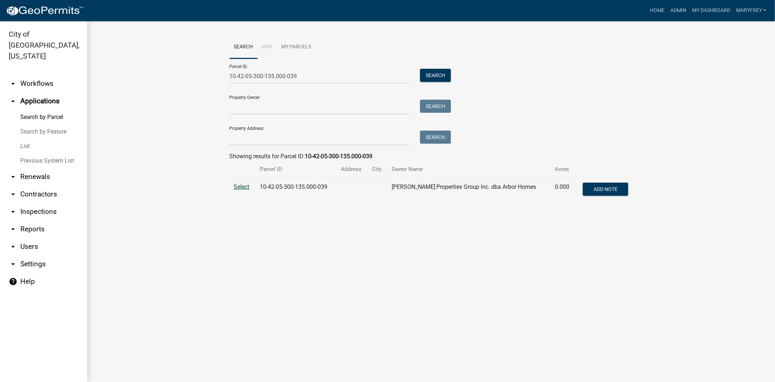
click at [237, 188] on span "Select" at bounding box center [242, 186] width 16 height 7
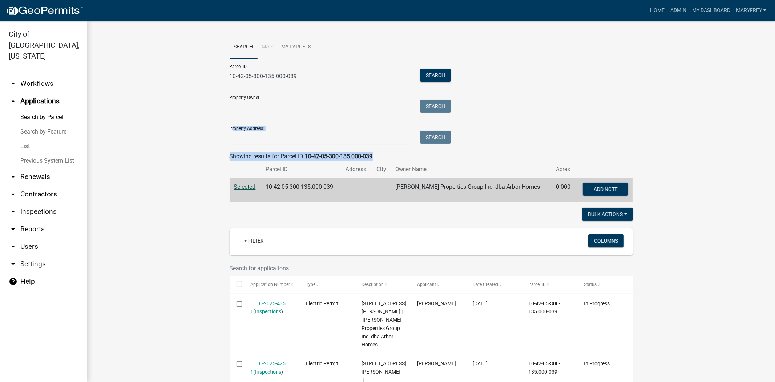
drag, startPoint x: 768, startPoint y: 112, endPoint x: 771, endPoint y: 148, distance: 36.1
click at [771, 151] on main "Search Map My Parcels Parcel ID: 10-42-05-300-135.000-039 Search Property Owner…" at bounding box center [431, 201] width 688 height 361
click at [26, 75] on link "arrow_drop_down Workflows" at bounding box center [43, 83] width 87 height 17
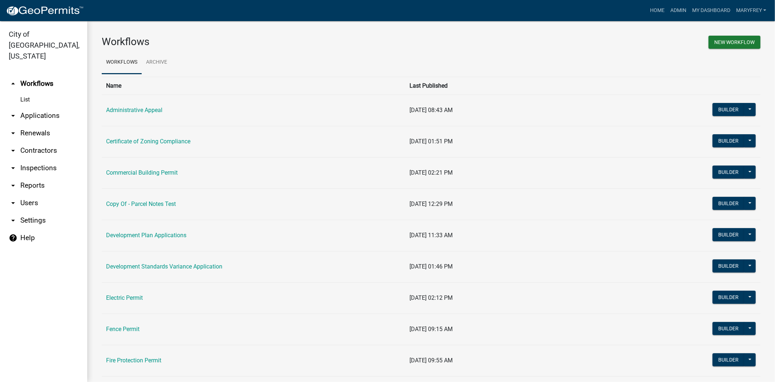
click at [27, 107] on link "arrow_drop_down Applications" at bounding box center [43, 115] width 87 height 17
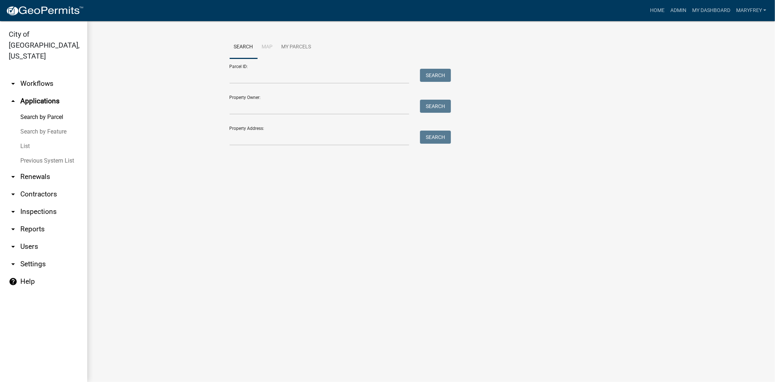
click at [34, 204] on link "arrow_drop_down Inspections" at bounding box center [43, 211] width 87 height 17
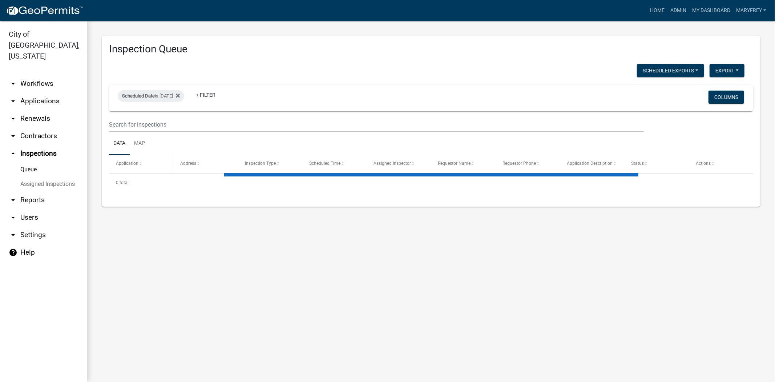
select select "3: 100"
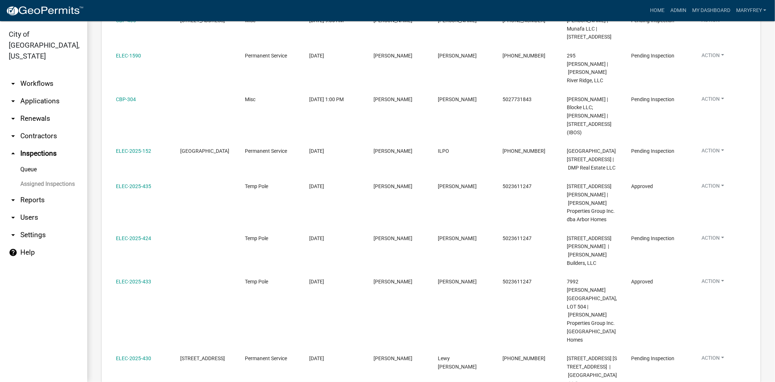
scroll to position [395, 0]
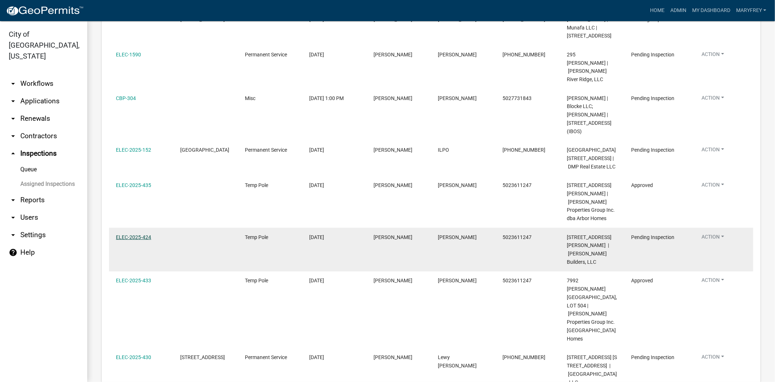
click at [137, 240] on link "ELEC-2025-424" at bounding box center [133, 237] width 35 height 6
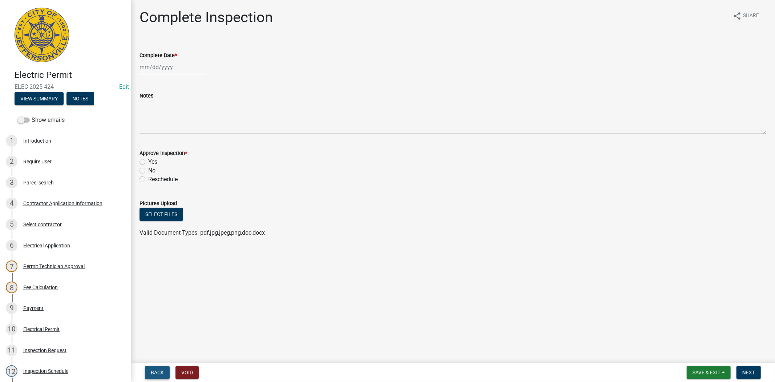
click at [154, 373] on span "Back" at bounding box center [157, 372] width 13 height 6
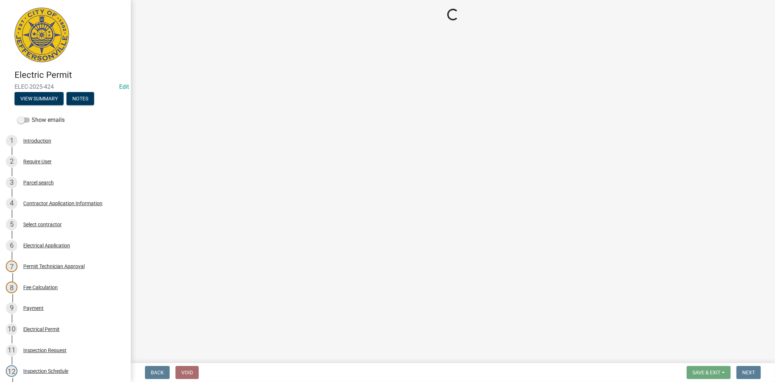
select select "7b0b9f25-f402-4148-9522-9b9b34b3e885"
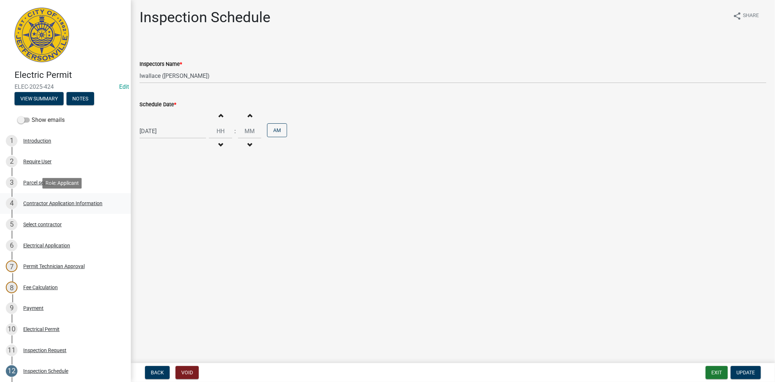
click at [56, 204] on div "Contractor Application Information" at bounding box center [62, 203] width 79 height 5
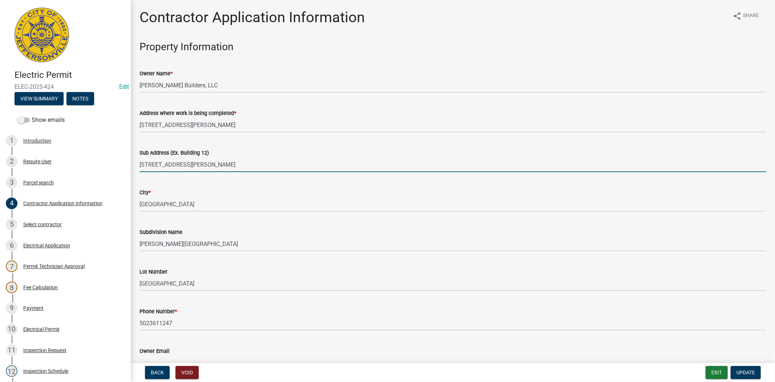
click at [217, 162] on input "7995 Stacy Spring Blvd." at bounding box center [453, 164] width 627 height 15
type input "7995 Stacy Spring Blvd. lot 525"
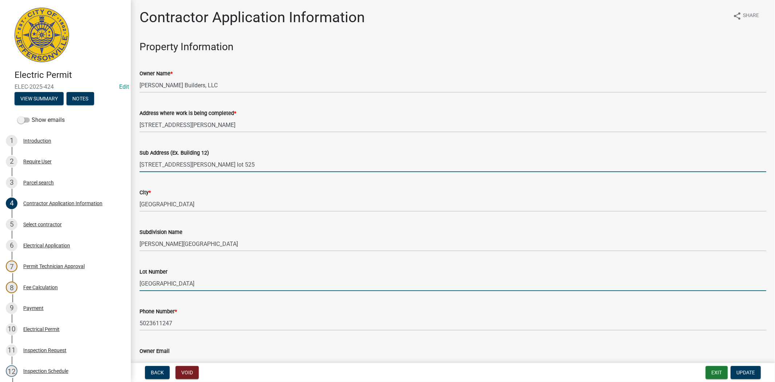
click at [149, 284] on input "525Stacy Springs" at bounding box center [453, 283] width 627 height 15
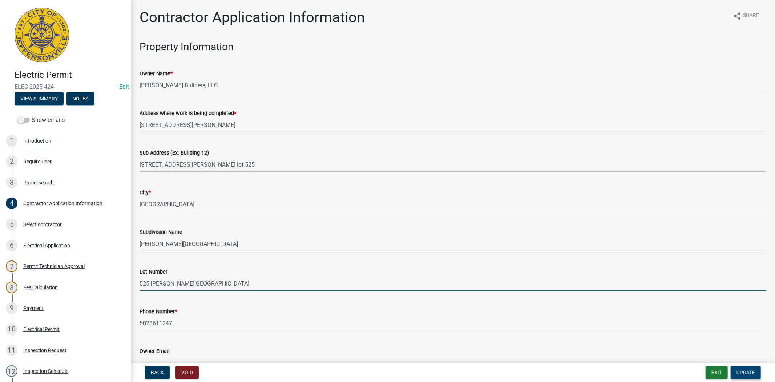
type input "525 Stacy Springs"
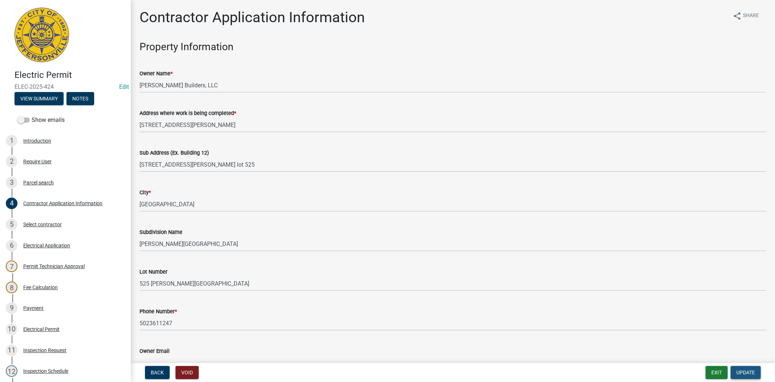
click at [748, 376] on button "Update" at bounding box center [746, 372] width 30 height 13
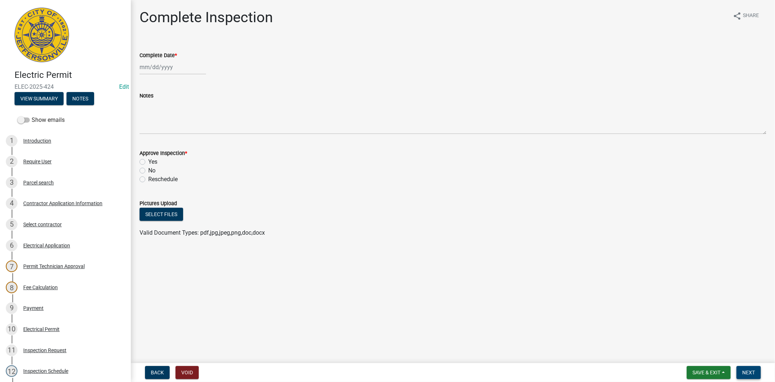
click at [748, 376] on button "Next" at bounding box center [749, 372] width 24 height 13
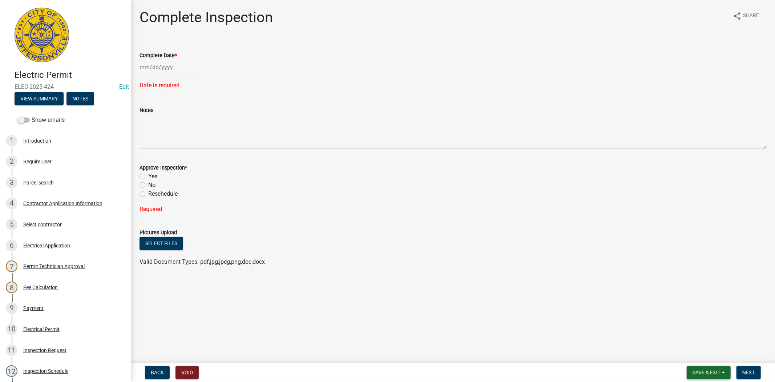
click at [703, 373] on span "Save & Exit" at bounding box center [707, 372] width 28 height 6
click at [700, 361] on button "Save & Exit" at bounding box center [702, 353] width 58 height 17
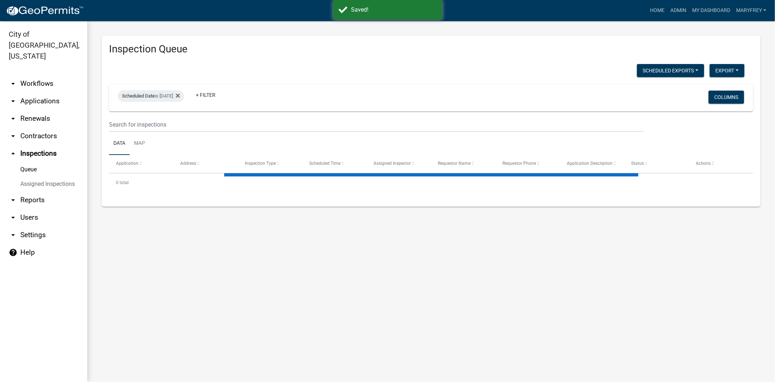
select select "3: 100"
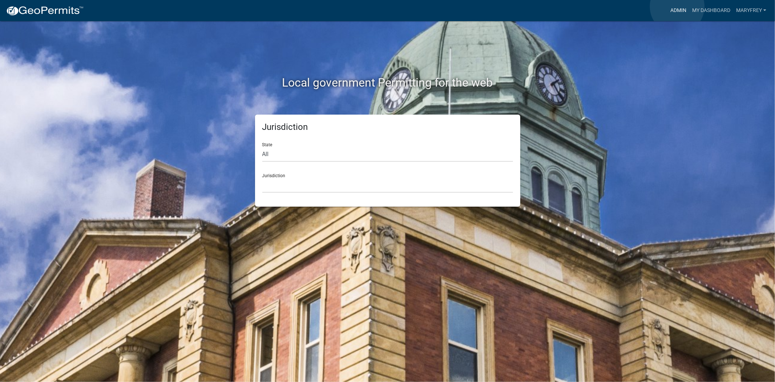
click at [680, 10] on link "Admin" at bounding box center [679, 11] width 22 height 14
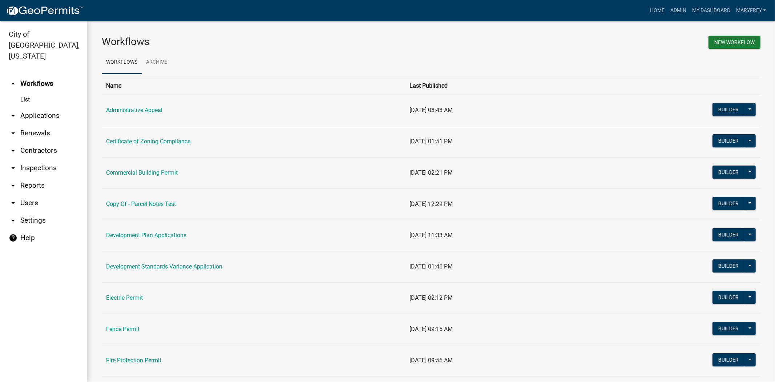
click at [39, 107] on link "arrow_drop_down Applications" at bounding box center [43, 115] width 87 height 17
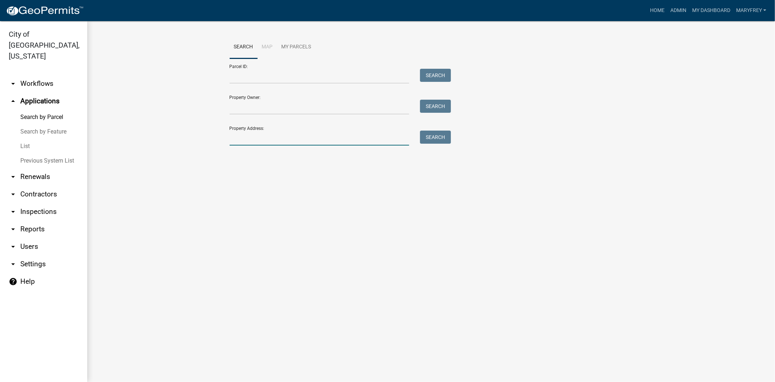
click at [245, 141] on input "Property Address:" at bounding box center [320, 138] width 180 height 15
type input "7995"
click at [436, 136] on button "Search" at bounding box center [435, 137] width 31 height 13
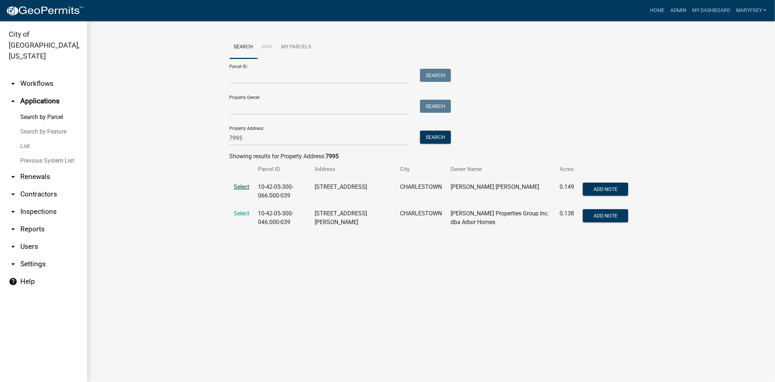
click at [239, 188] on span "Select" at bounding box center [242, 186] width 16 height 7
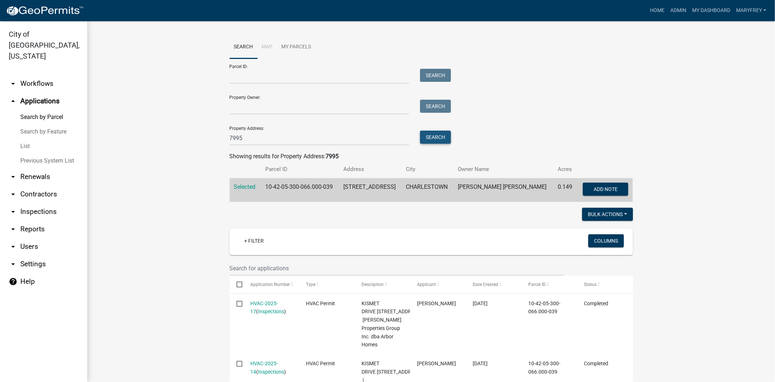
click at [442, 138] on button "Search" at bounding box center [435, 137] width 31 height 13
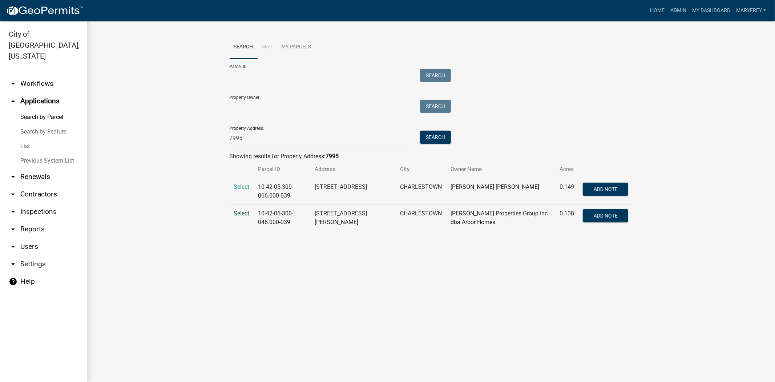
click at [243, 215] on span "Select" at bounding box center [242, 213] width 16 height 7
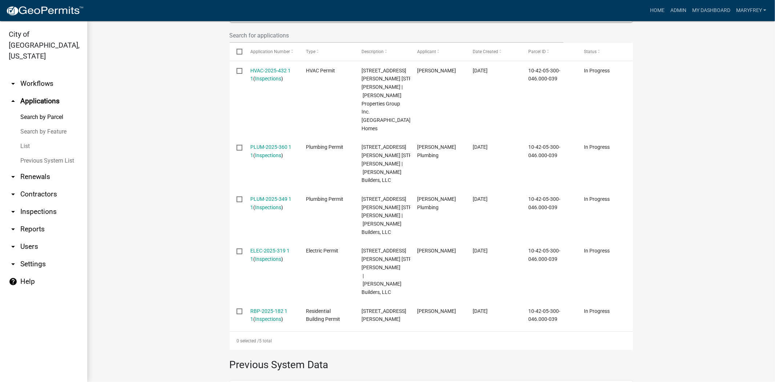
scroll to position [236, 0]
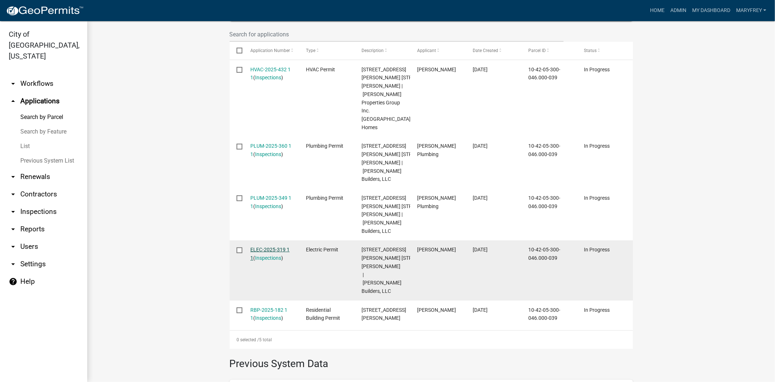
click at [261, 246] on link "ELEC-2025-319 1 1" at bounding box center [269, 253] width 39 height 14
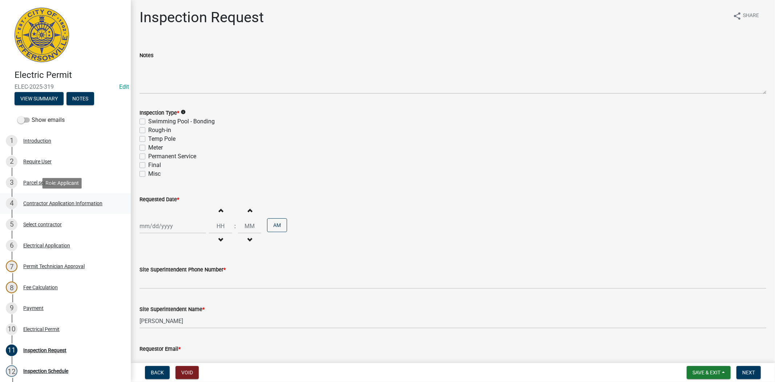
click at [57, 201] on div "Contractor Application Information" at bounding box center [62, 203] width 79 height 5
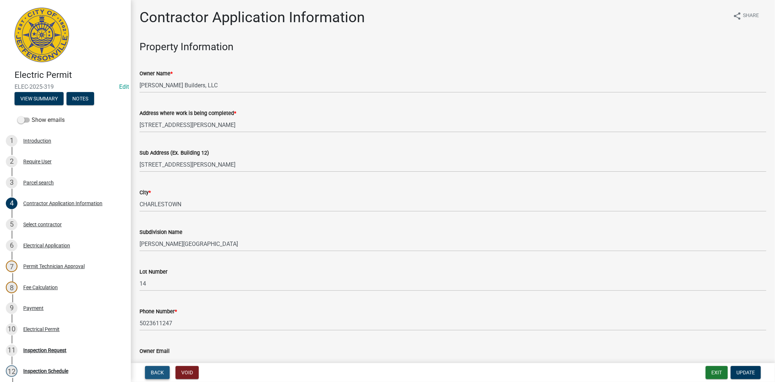
click at [162, 371] on span "Back" at bounding box center [157, 372] width 13 height 6
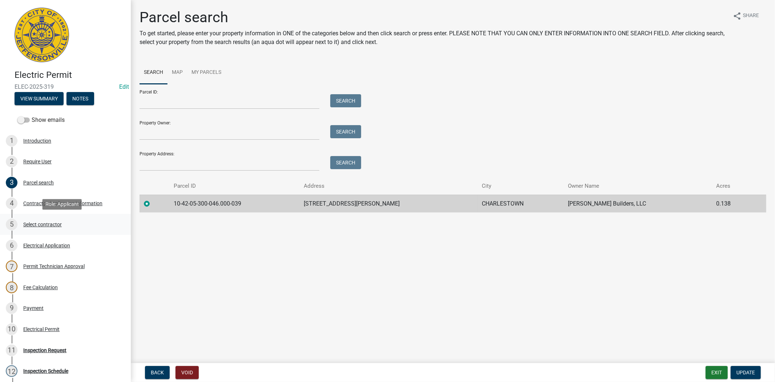
click at [49, 223] on div "Select contractor" at bounding box center [42, 224] width 39 height 5
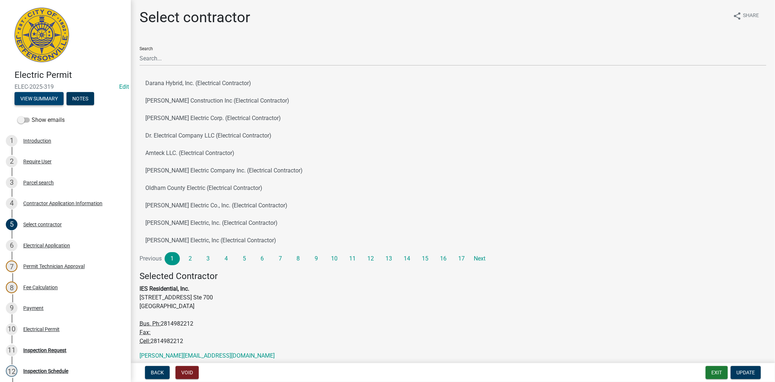
click at [34, 102] on button "View Summary" at bounding box center [39, 98] width 49 height 13
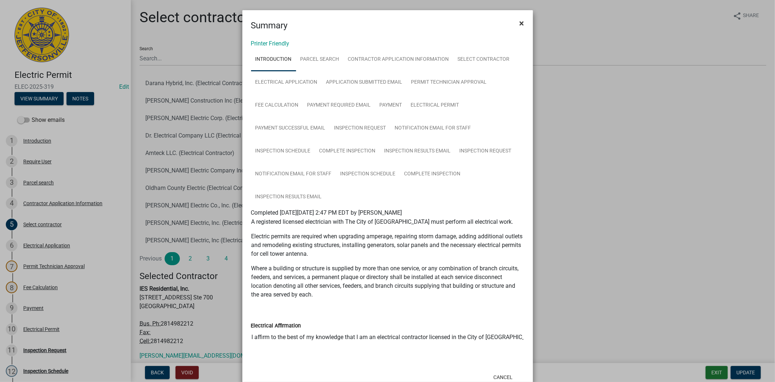
click at [520, 24] on span "×" at bounding box center [522, 23] width 5 height 10
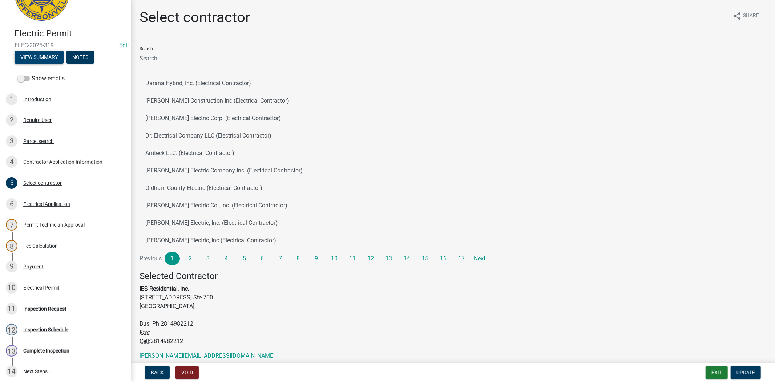
scroll to position [34, 0]
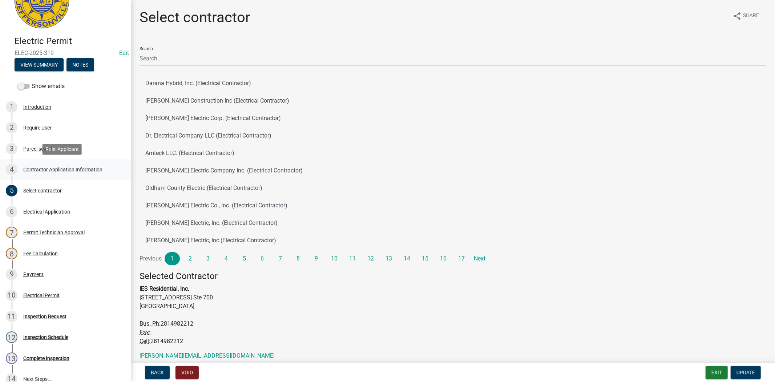
click at [49, 168] on div "Contractor Application Information" at bounding box center [62, 169] width 79 height 5
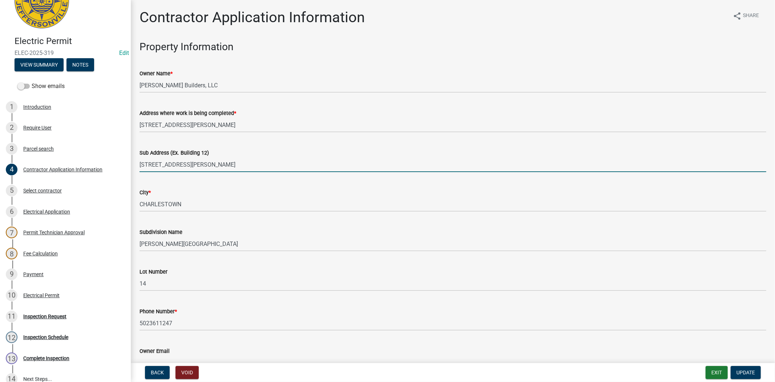
click at [198, 162] on input "[STREET_ADDRESS][PERSON_NAME]" at bounding box center [453, 164] width 627 height 15
type input "[STREET_ADDRESS][PERSON_NAME]"
click at [752, 368] on button "Update" at bounding box center [746, 372] width 30 height 13
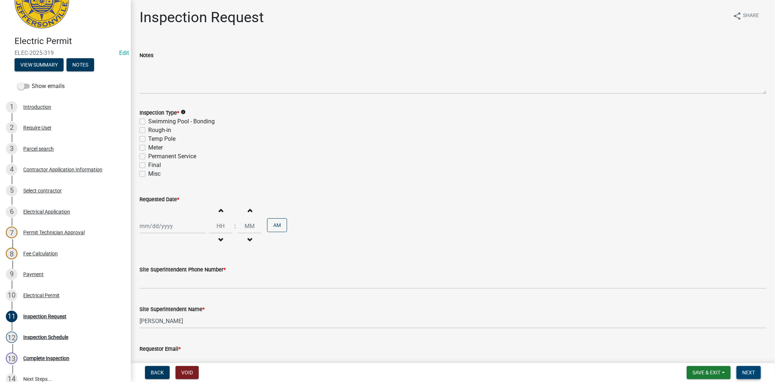
click at [751, 376] on button "Next" at bounding box center [749, 372] width 24 height 13
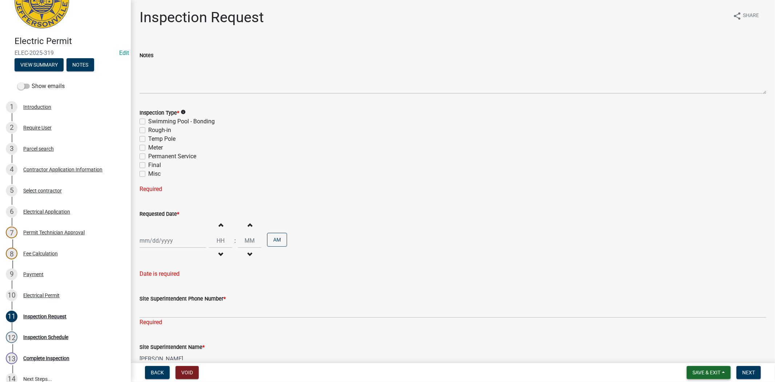
click at [713, 373] on span "Save & Exit" at bounding box center [707, 372] width 28 height 6
click at [706, 357] on button "Save & Exit" at bounding box center [702, 353] width 58 height 17
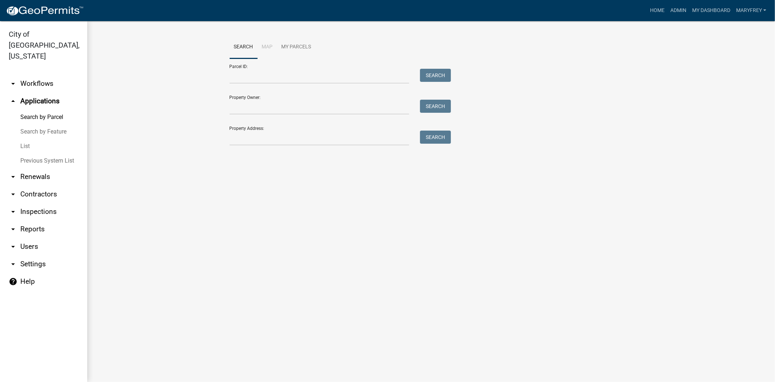
click at [41, 203] on link "arrow_drop_down Inspections" at bounding box center [43, 211] width 87 height 17
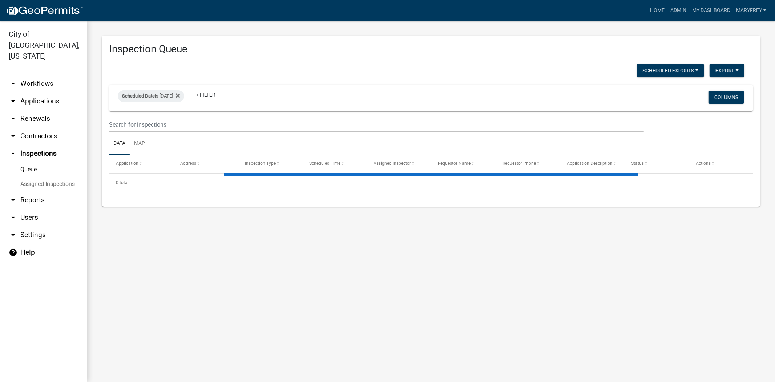
select select "3: 100"
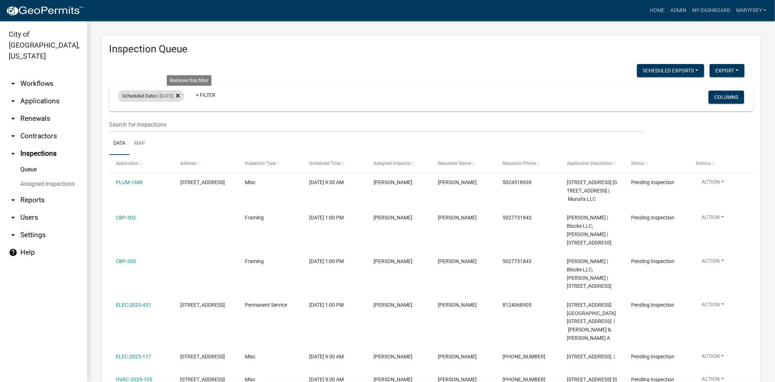
click at [180, 95] on icon at bounding box center [178, 96] width 4 height 6
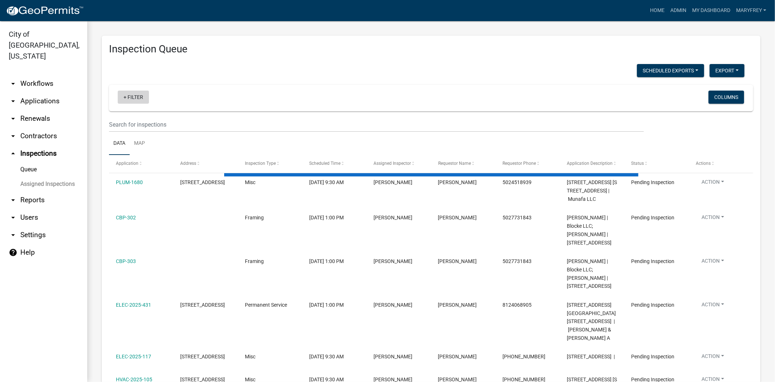
click at [126, 97] on link "+ Filter" at bounding box center [133, 97] width 31 height 13
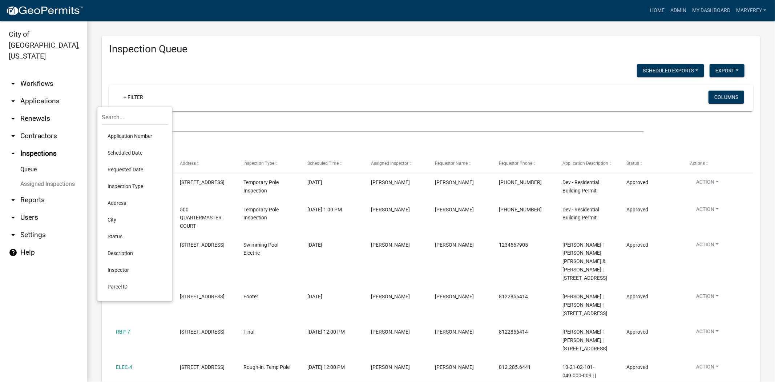
click at [124, 153] on li "Scheduled Date" at bounding box center [135, 152] width 67 height 17
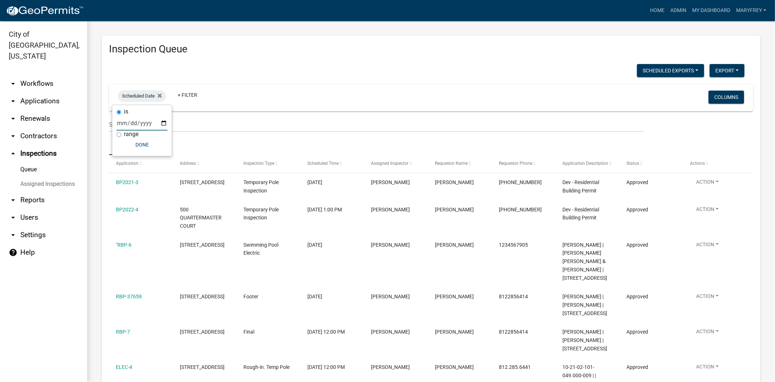
click at [165, 123] on input "date" at bounding box center [142, 123] width 51 height 15
type input "[DATE]"
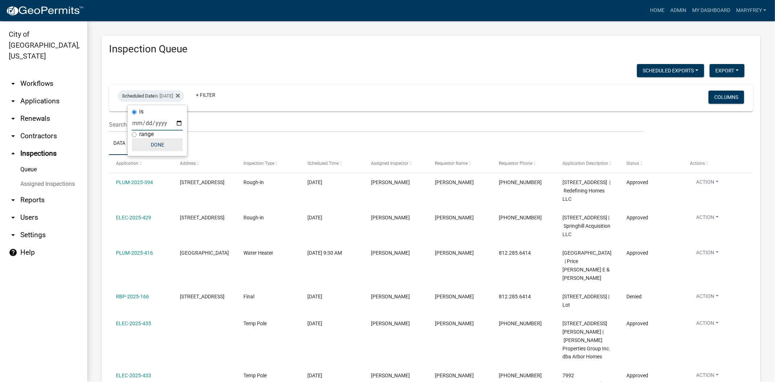
click at [161, 144] on button "Done" at bounding box center [157, 144] width 51 height 13
click at [184, 95] on div "Scheduled Date is [DATE]" at bounding box center [151, 96] width 67 height 12
click at [177, 121] on input "[DATE]" at bounding box center [157, 123] width 51 height 15
type input "[DATE]"
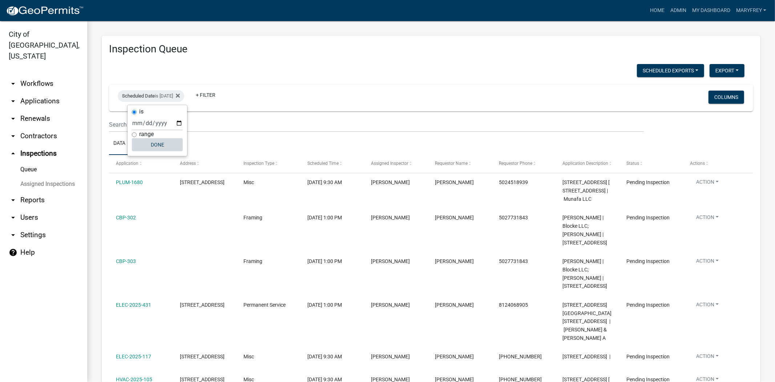
click at [160, 142] on button "Done" at bounding box center [157, 144] width 51 height 13
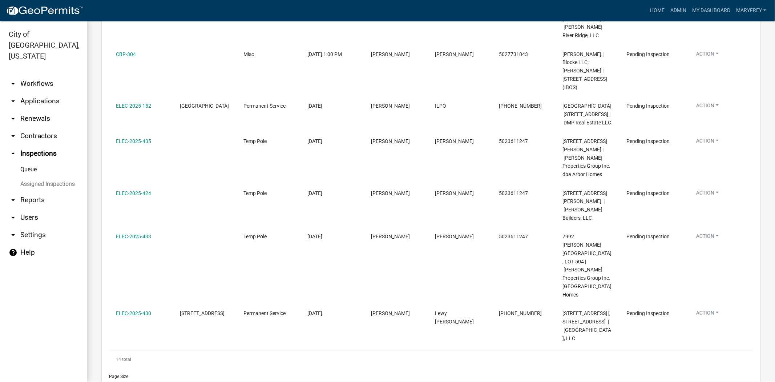
scroll to position [441, 0]
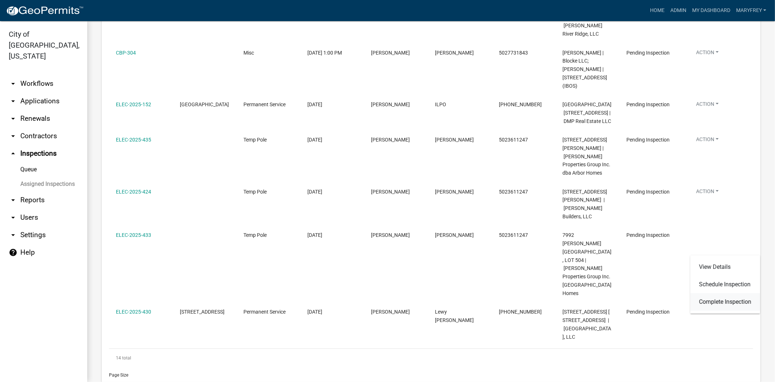
click at [725, 301] on link "Complete Inspection" at bounding box center [726, 301] width 70 height 17
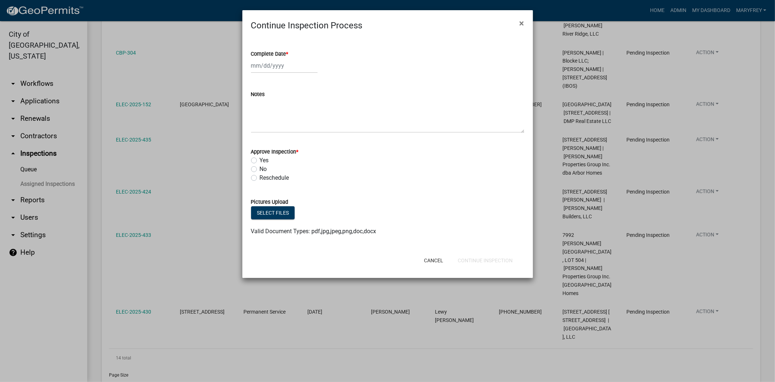
select select "8"
select select "2025"
click at [290, 64] on div "[PERSON_NAME] Feb Mar Apr [PERSON_NAME][DATE] Oct Nov [DATE] 1526 1527 1528 152…" at bounding box center [284, 65] width 67 height 15
click at [269, 126] on div "12" at bounding box center [270, 127] width 12 height 12
type input "[DATE]"
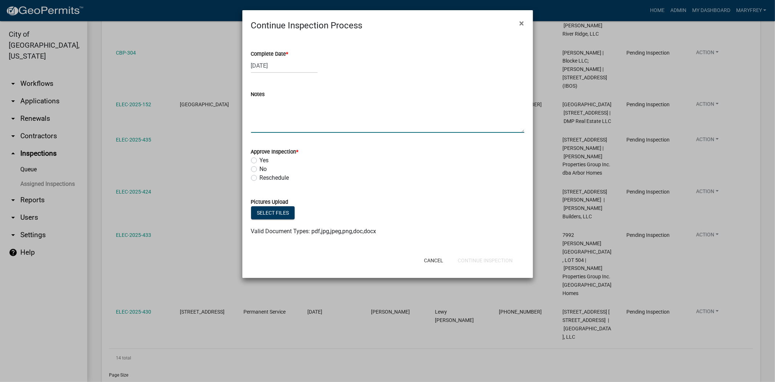
click at [267, 116] on textarea "Notes" at bounding box center [387, 116] width 273 height 34
type textarea "lw"
click at [260, 158] on label "Yes" at bounding box center [264, 160] width 9 height 9
click at [260, 158] on input "Yes" at bounding box center [262, 158] width 5 height 5
radio input "true"
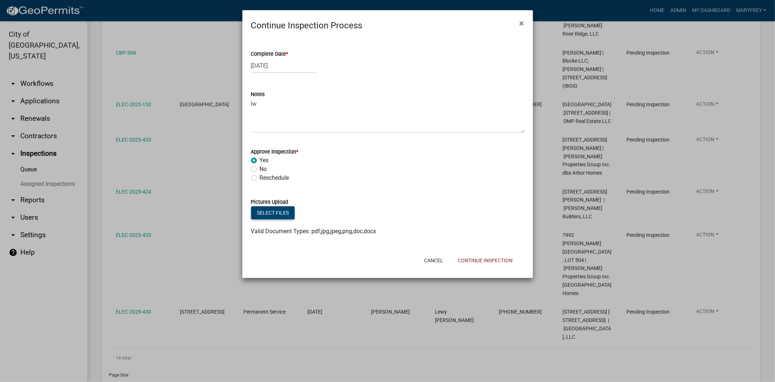
click at [277, 210] on button "Select files" at bounding box center [273, 212] width 44 height 13
click at [488, 256] on button "Continue Inspection" at bounding box center [485, 260] width 67 height 13
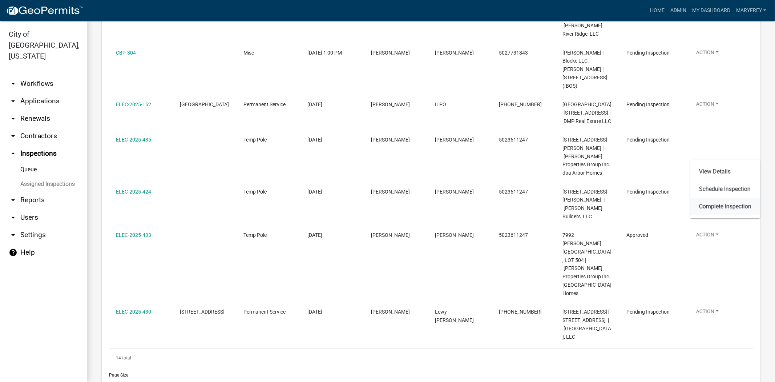
click at [711, 206] on link "Complete Inspection" at bounding box center [726, 206] width 70 height 17
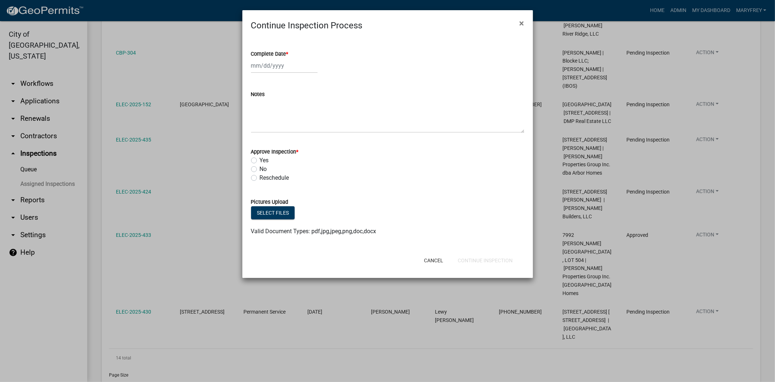
select select "8"
select select "2025"
click at [289, 69] on div "[PERSON_NAME] Feb Mar Apr [PERSON_NAME][DATE] Oct Nov [DATE] 1526 1527 1528 152…" at bounding box center [284, 65] width 67 height 15
click at [268, 122] on div "12" at bounding box center [270, 127] width 12 height 12
type input "[DATE]"
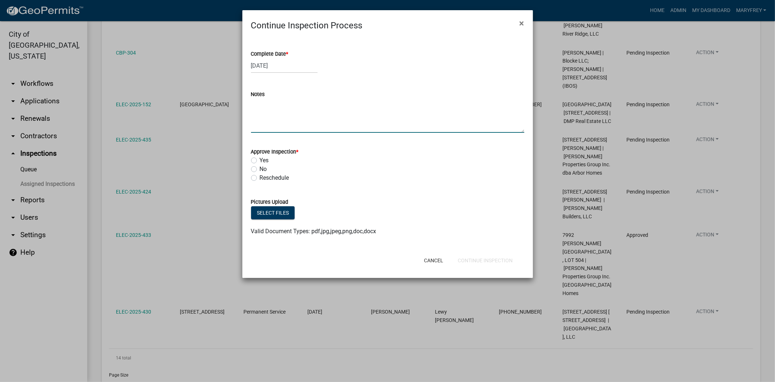
click at [267, 114] on textarea "Notes" at bounding box center [387, 116] width 273 height 34
type textarea "lw"
click at [260, 158] on label "Yes" at bounding box center [264, 160] width 9 height 9
click at [260, 158] on input "Yes" at bounding box center [262, 158] width 5 height 5
radio input "true"
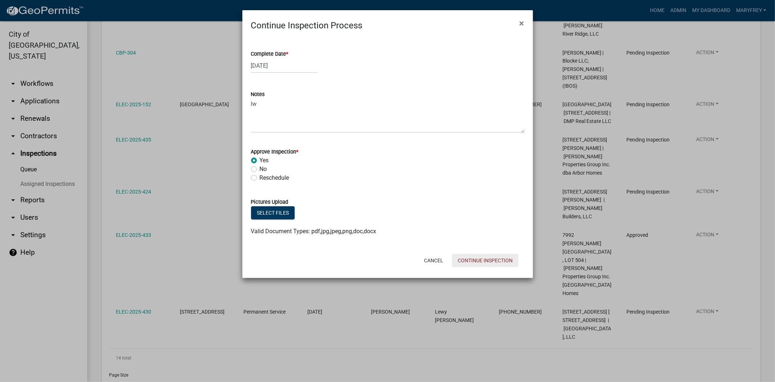
click at [483, 258] on button "Continue Inspection" at bounding box center [485, 260] width 67 height 13
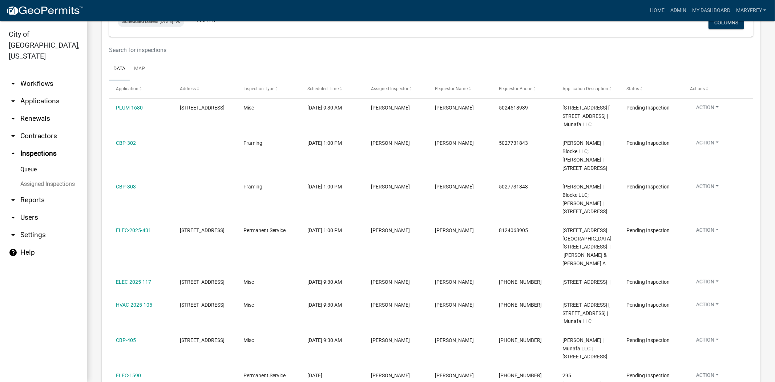
scroll to position [53, 0]
